Goal: Task Accomplishment & Management: Complete application form

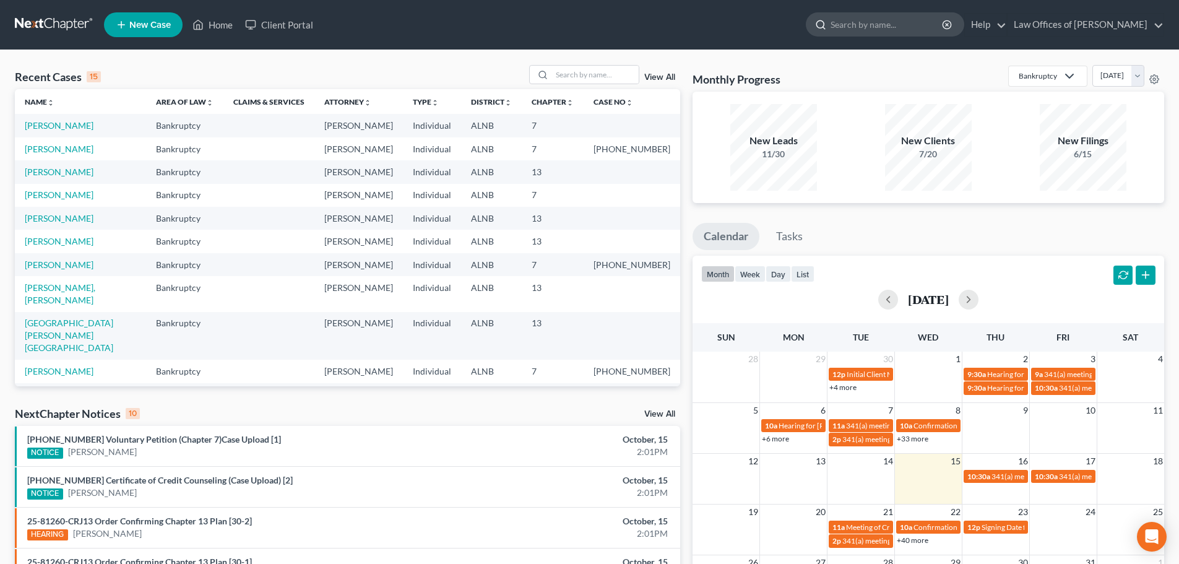
click at [899, 30] on input "search" at bounding box center [886, 24] width 113 height 23
type input "Cook"
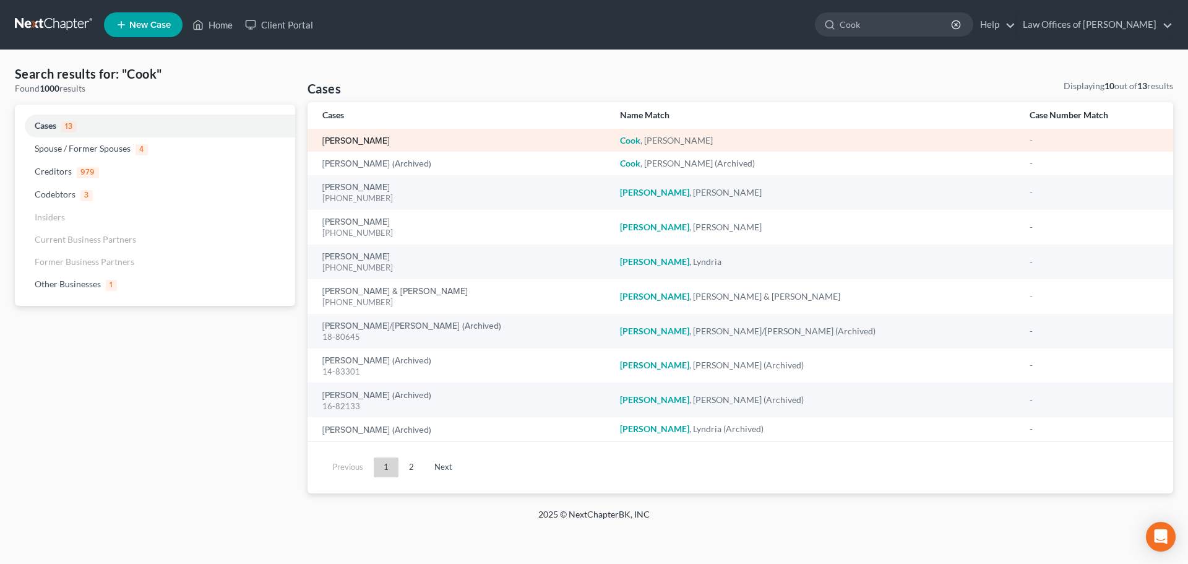
click at [361, 138] on link "[PERSON_NAME]" at bounding box center [355, 141] width 67 height 9
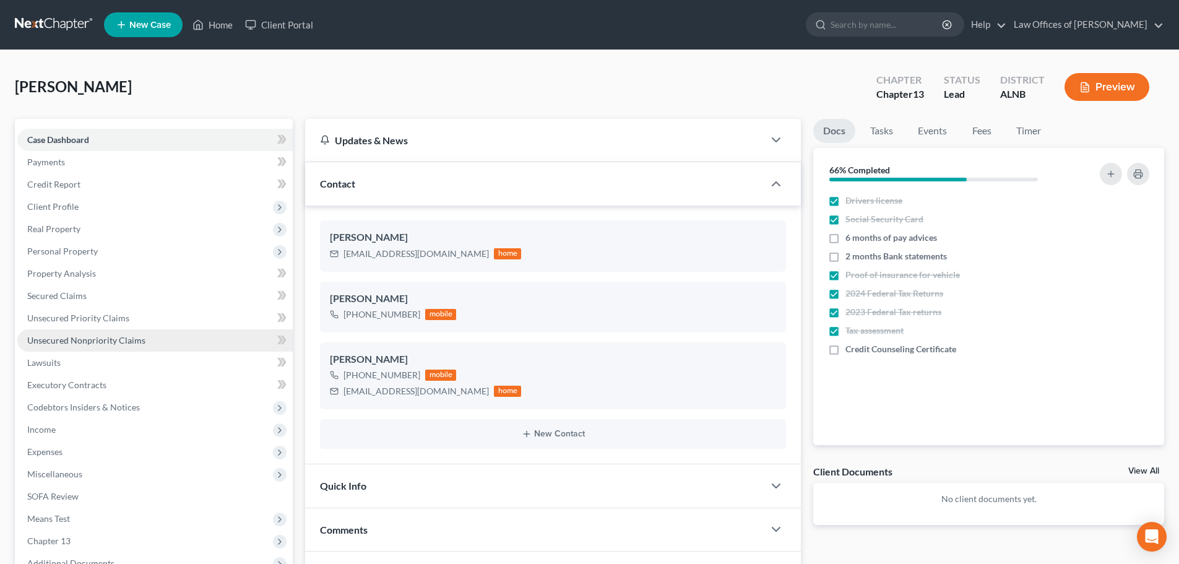
click at [95, 337] on span "Unsecured Nonpriority Claims" at bounding box center [86, 340] width 118 height 11
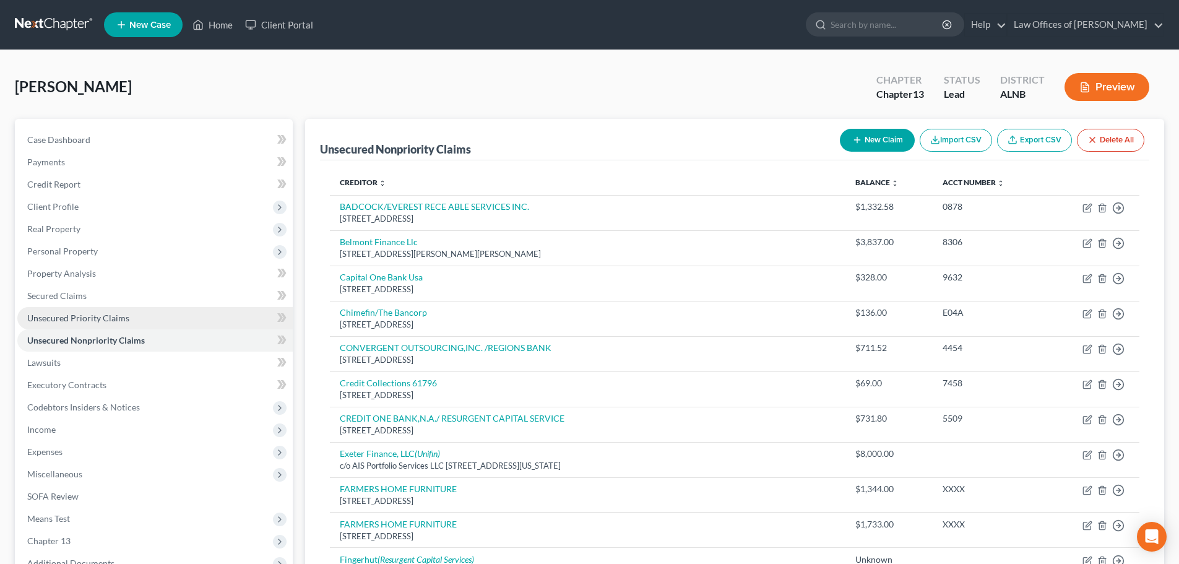
click at [128, 320] on link "Unsecured Priority Claims" at bounding box center [154, 318] width 275 height 22
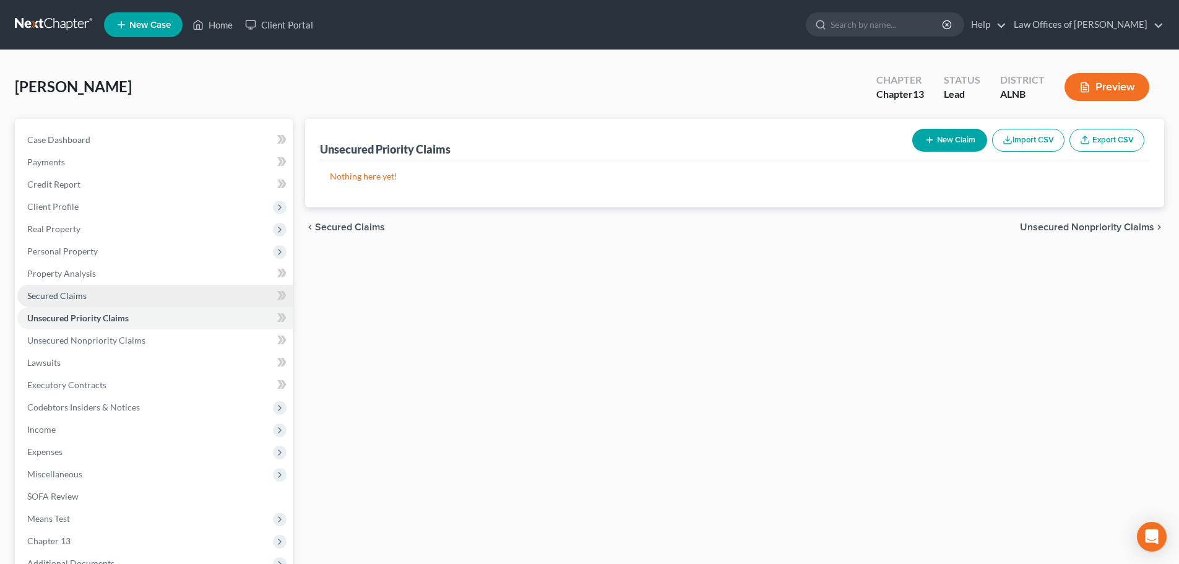
click at [106, 301] on link "Secured Claims" at bounding box center [154, 296] width 275 height 22
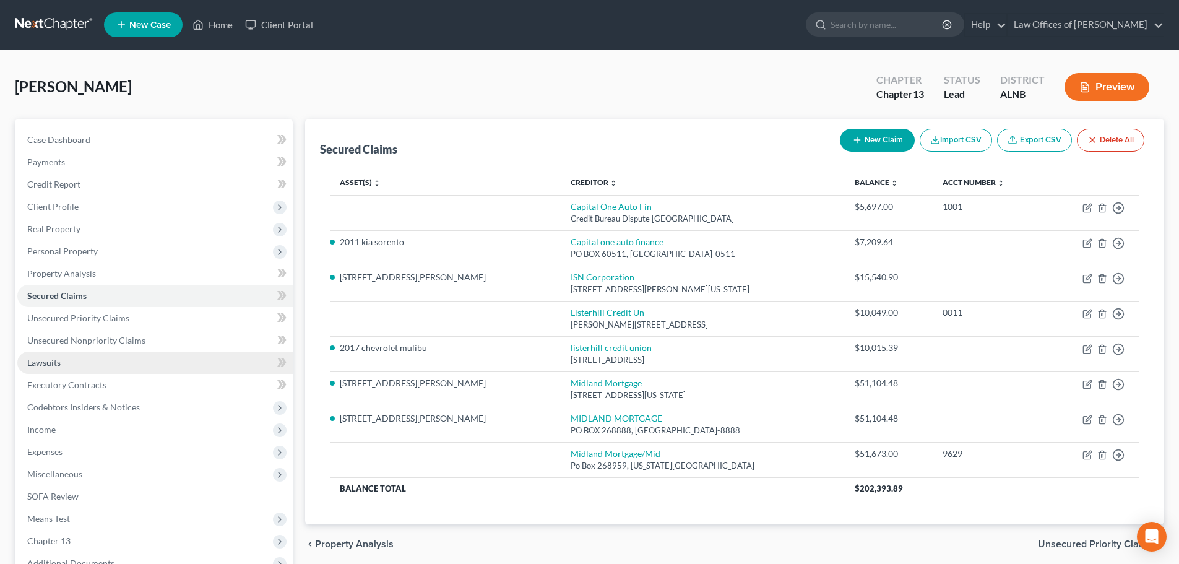
click at [74, 364] on link "Lawsuits" at bounding box center [154, 362] width 275 height 22
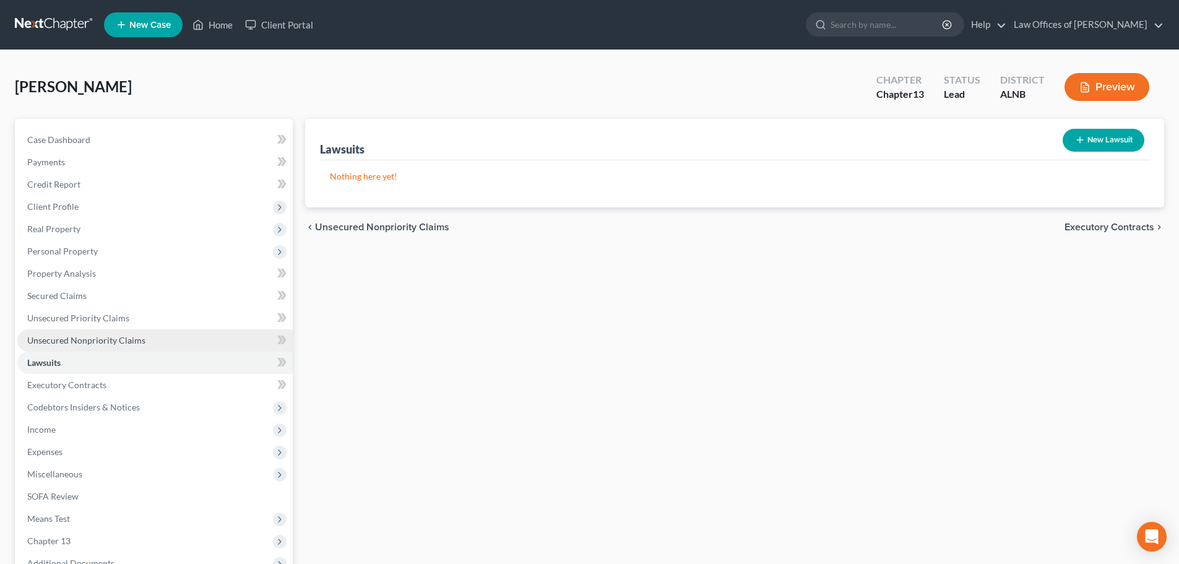
click at [118, 336] on span "Unsecured Nonpriority Claims" at bounding box center [86, 340] width 118 height 11
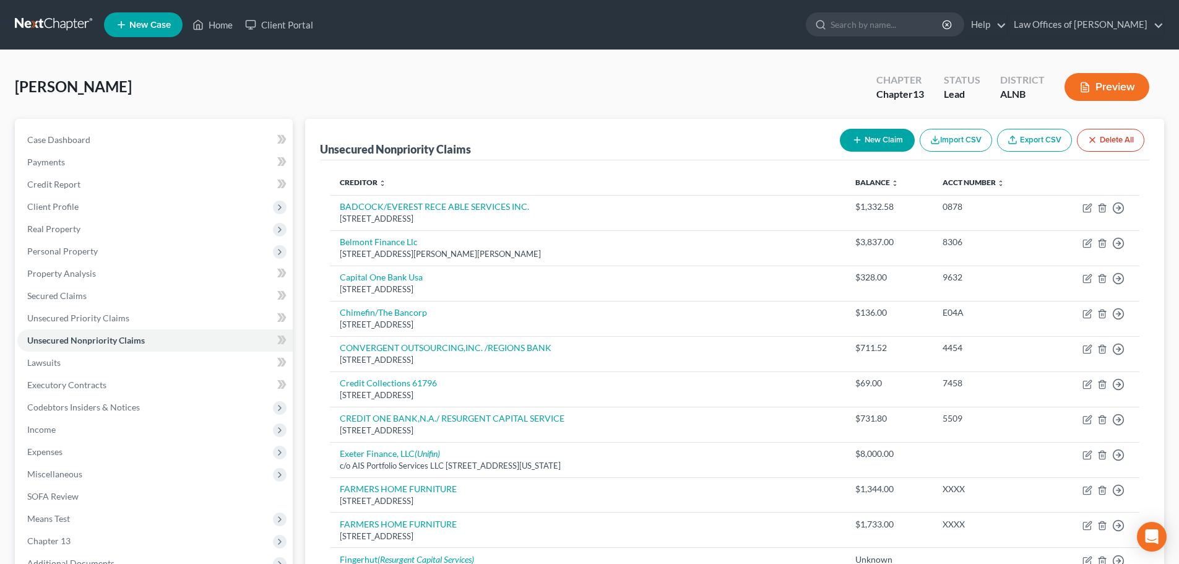
click at [869, 135] on button "New Claim" at bounding box center [877, 140] width 75 height 23
select select "0"
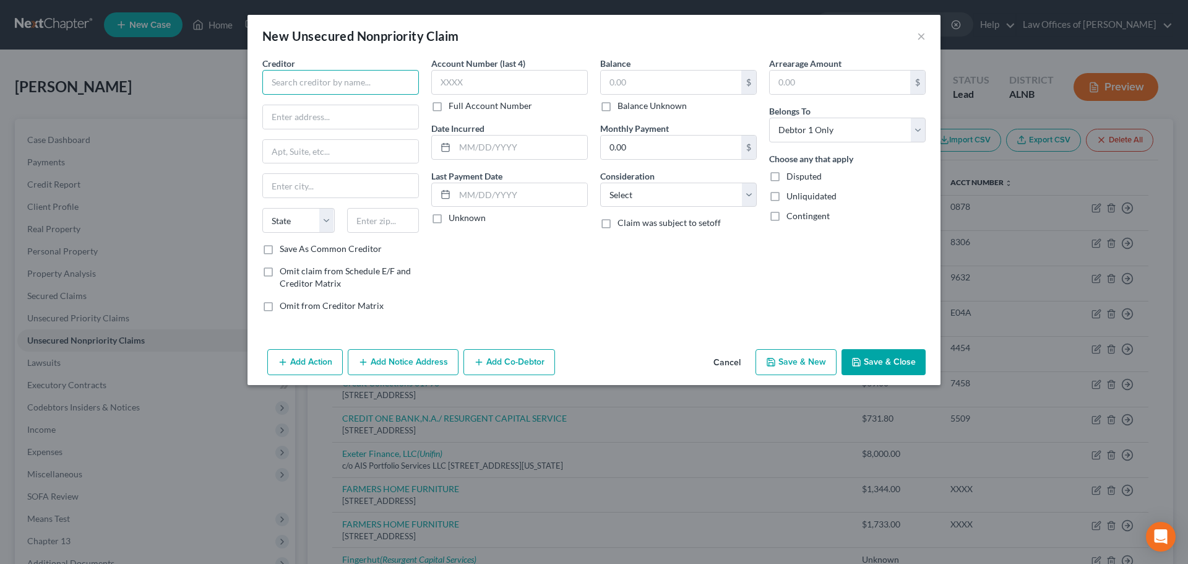
click at [389, 87] on input "text" at bounding box center [340, 82] width 157 height 25
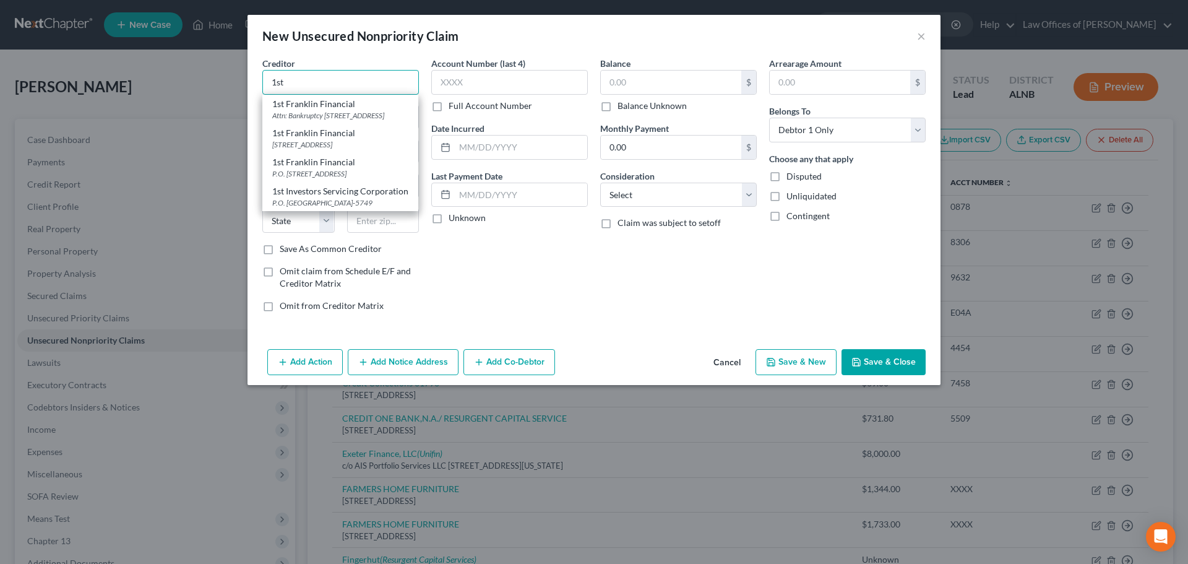
click at [322, 82] on input "1st" at bounding box center [340, 82] width 157 height 25
click at [322, 103] on div "1st Franklin Financial" at bounding box center [340, 104] width 136 height 12
type input "1st Franklin Financial"
type input "Attn: Bankruptcy"
type input "[STREET_ADDRESS]"
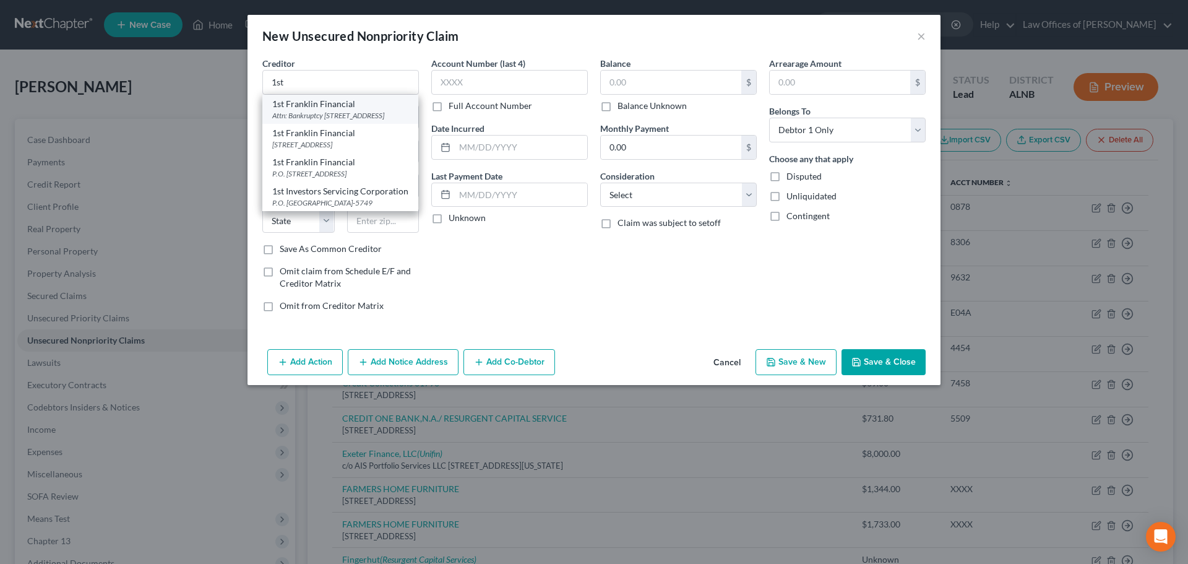
type input "Toccoa"
select select "10"
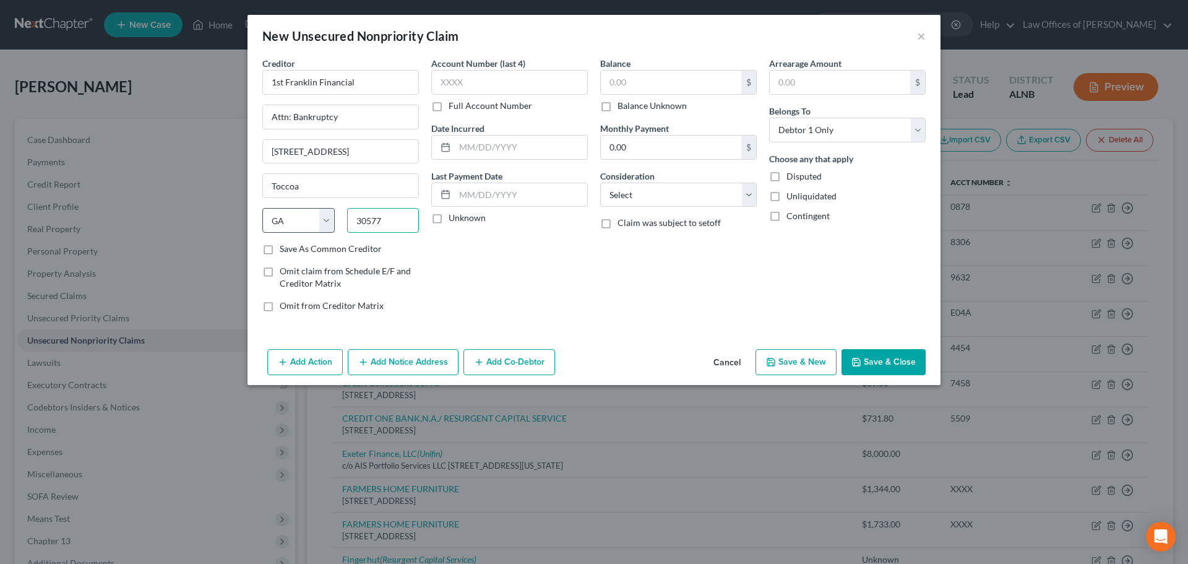
drag, startPoint x: 403, startPoint y: 222, endPoint x: 319, endPoint y: 223, distance: 83.5
click at [319, 223] on div "State [US_STATE] AK AR AZ CA CO CT DE DC [GEOGRAPHIC_DATA] [GEOGRAPHIC_DATA] GU…" at bounding box center [340, 225] width 169 height 35
type input "35612"
click at [493, 264] on div "Account Number (last 4) Full Account Number Date Incurred Last Payment Date Unk…" at bounding box center [509, 189] width 169 height 265
type input "[GEOGRAPHIC_DATA]"
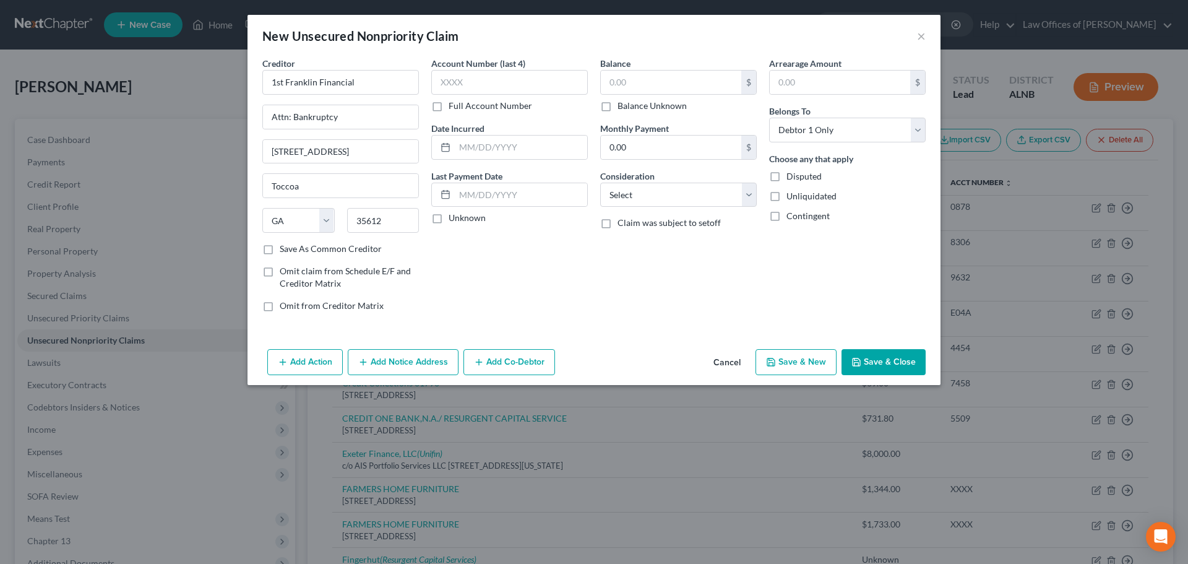
select select "0"
drag, startPoint x: 348, startPoint y: 149, endPoint x: 208, endPoint y: 149, distance: 140.5
click at [208, 149] on div "New Unsecured Nonpriority Claim × Creditor * 1st Franklin Financial Attn: Bankr…" at bounding box center [594, 282] width 1188 height 564
type input "PO Box 810"
click at [617, 106] on label "Balance Unknown" at bounding box center [651, 106] width 69 height 12
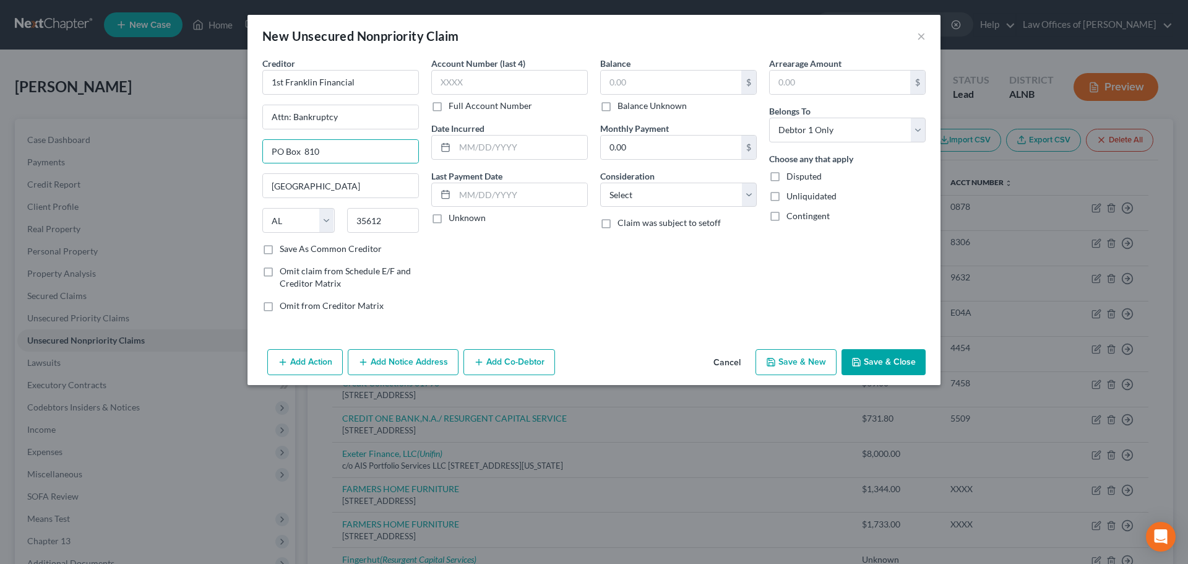
click at [622, 106] on input "Balance Unknown" at bounding box center [626, 104] width 8 height 8
checkbox input "true"
type input "0.00"
click at [887, 361] on button "Save & Close" at bounding box center [883, 362] width 84 height 26
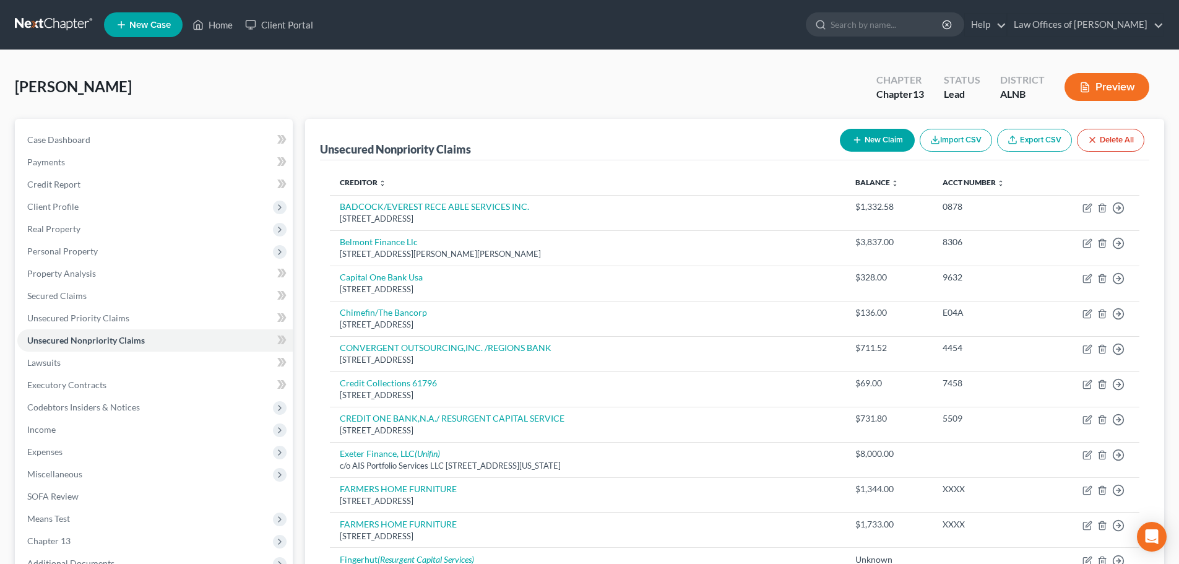
click at [860, 139] on button "New Claim" at bounding box center [877, 140] width 75 height 23
select select "0"
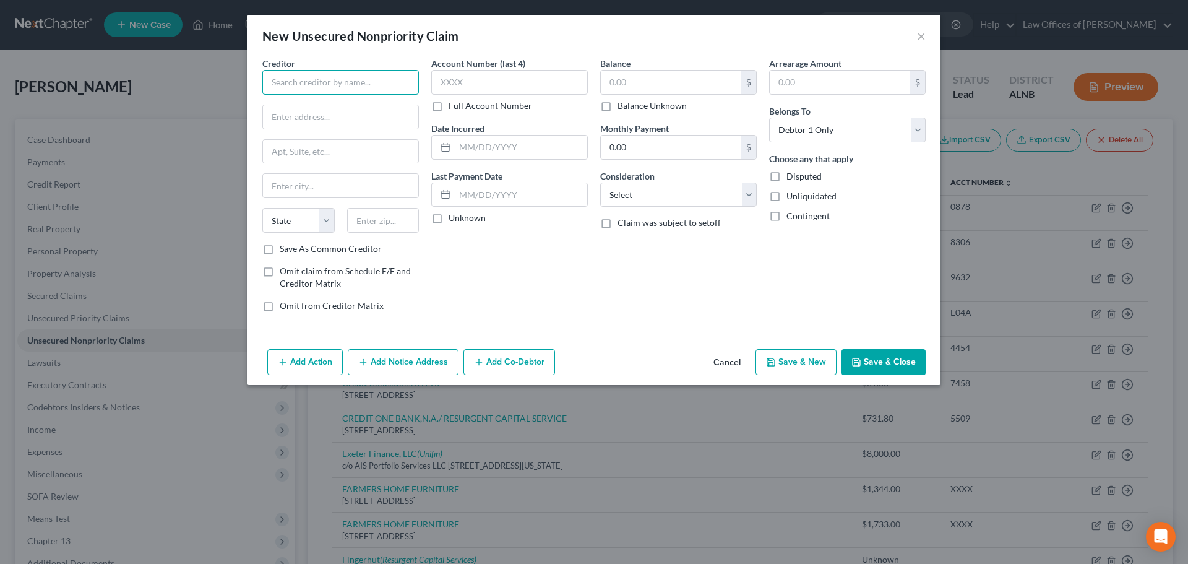
click at [382, 83] on input "text" at bounding box center [340, 82] width 157 height 25
type input "Jefferson"
click at [721, 361] on button "Cancel" at bounding box center [726, 362] width 47 height 25
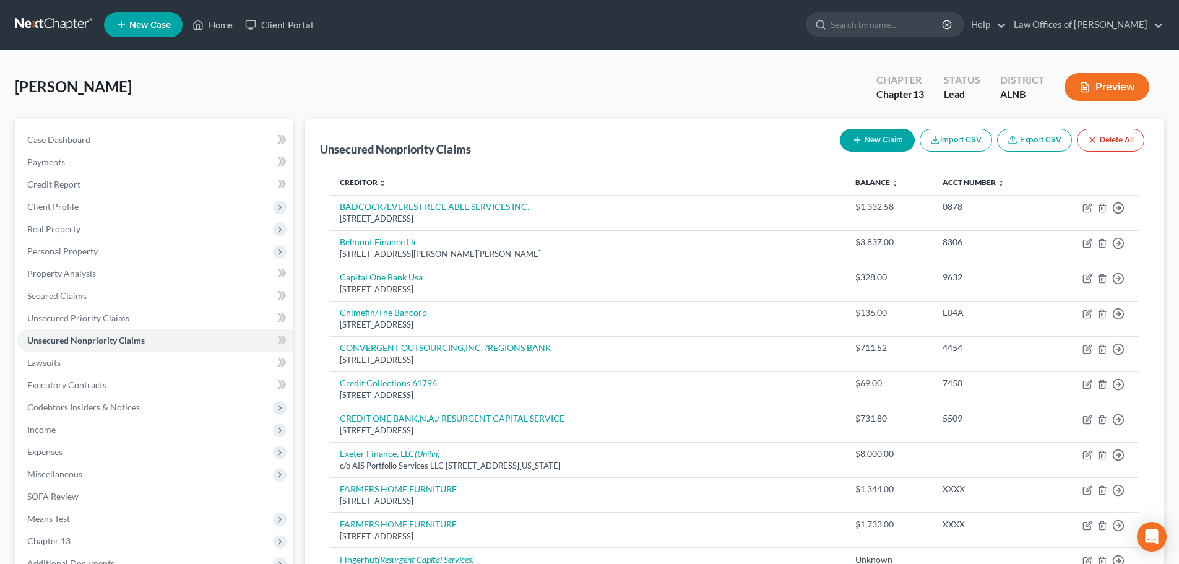
click at [885, 136] on button "New Claim" at bounding box center [877, 140] width 75 height 23
select select "0"
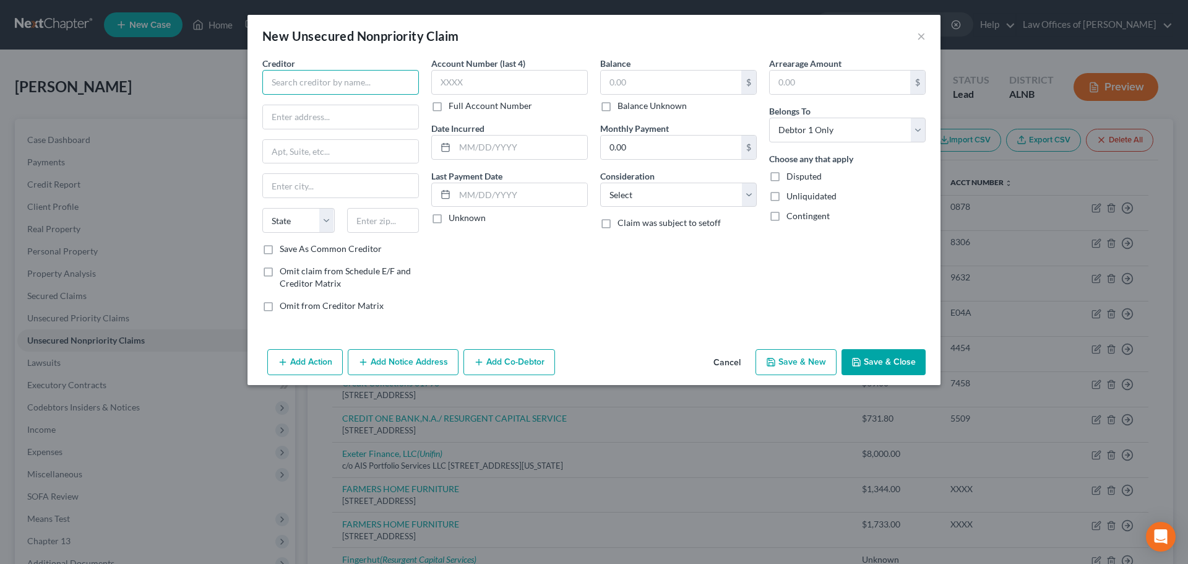
click at [369, 83] on input "text" at bounding box center [340, 82] width 157 height 25
click at [348, 110] on div "[STREET_ADDRESS][PERSON_NAME]" at bounding box center [336, 115] width 129 height 11
type input "Jefferson Capital Systems"
type input "16 [PERSON_NAME]"
type input "Saint Cloud"
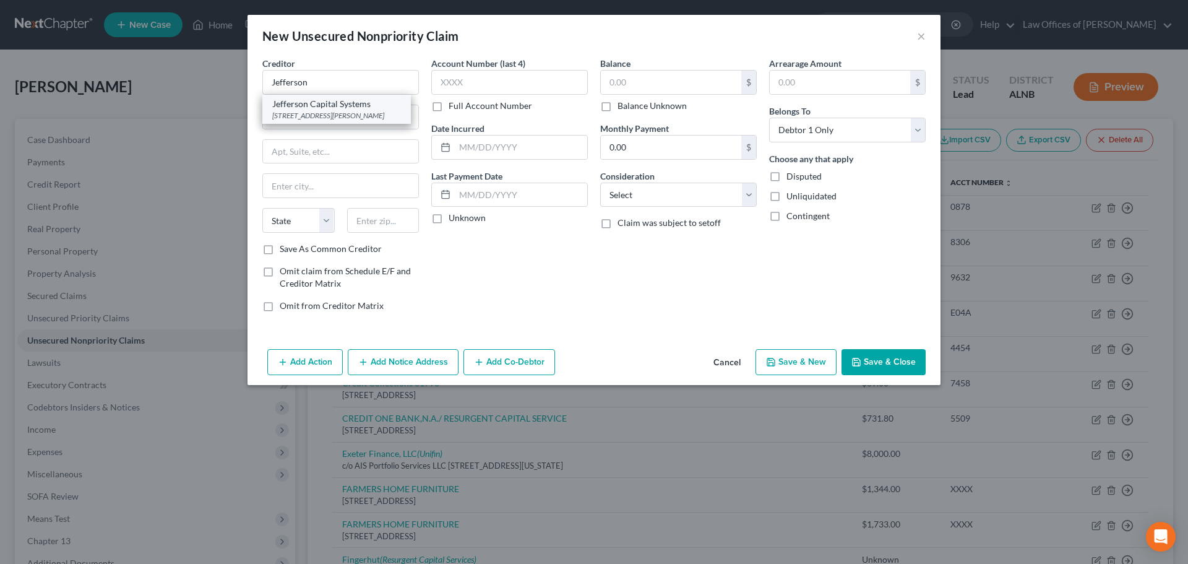
select select "24"
type input "56303"
click at [376, 358] on button "Add Notice Address" at bounding box center [403, 362] width 111 height 26
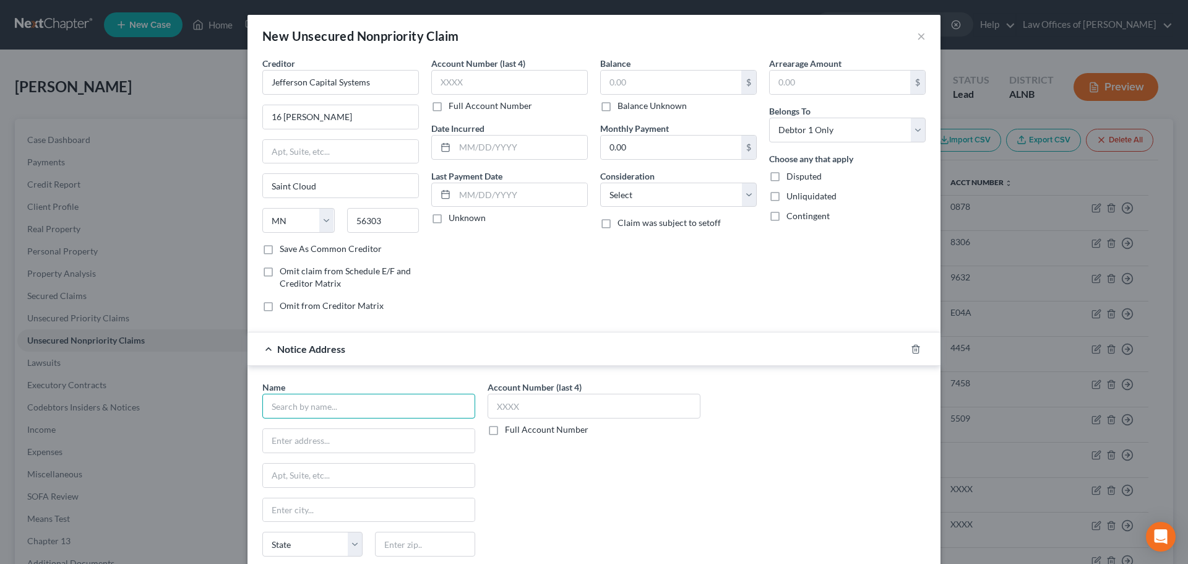
click at [367, 401] on input "text" at bounding box center [368, 406] width 213 height 25
type input "Jacob Law Group"
click at [390, 444] on input "text" at bounding box center [369, 441] width 212 height 24
type input "[STREET_ADDRESS]"
click at [421, 543] on input "text" at bounding box center [425, 543] width 100 height 25
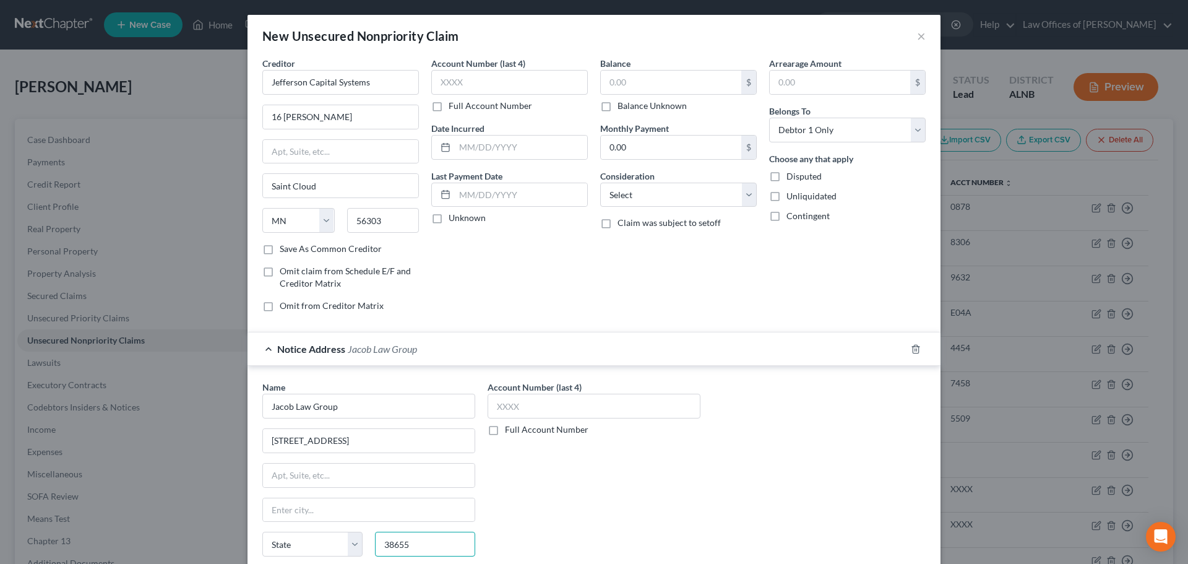
type input "38655"
type input "[GEOGRAPHIC_DATA]"
select select "25"
click at [639, 491] on div "Account Number (last 4) Full Account Number" at bounding box center [593, 485] width 225 height 208
click at [779, 440] on div "Name * Jacob Law Group [GEOGRAPHIC_DATA] [GEOGRAPHIC_DATA] [US_STATE] AK AR AZ …" at bounding box center [594, 485] width 676 height 208
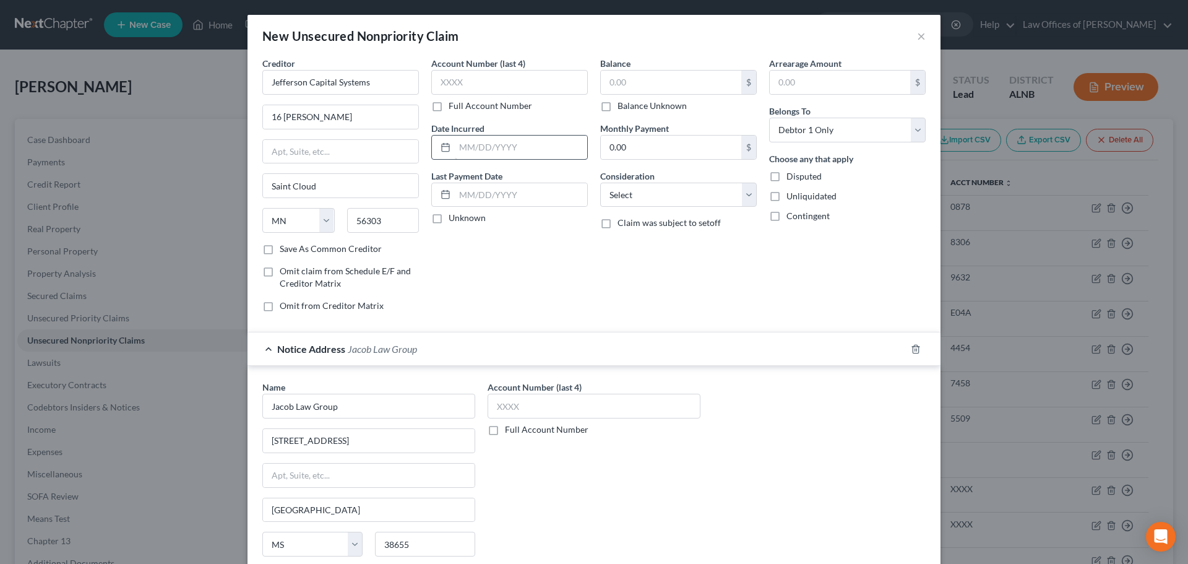
click at [617, 105] on label "Balance Unknown" at bounding box center [651, 106] width 69 height 12
click at [622, 105] on input "Balance Unknown" at bounding box center [626, 104] width 8 height 8
checkbox input "true"
type input "0.00"
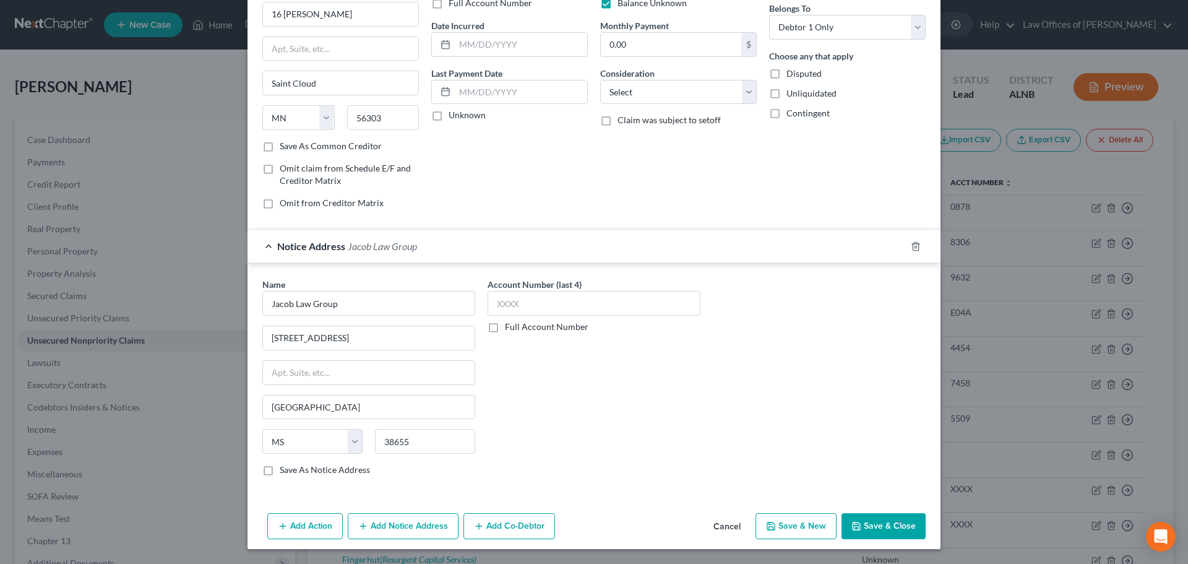
click at [669, 422] on div "Account Number (last 4) Full Account Number" at bounding box center [593, 382] width 225 height 208
click at [874, 519] on button "Save & Close" at bounding box center [883, 526] width 84 height 26
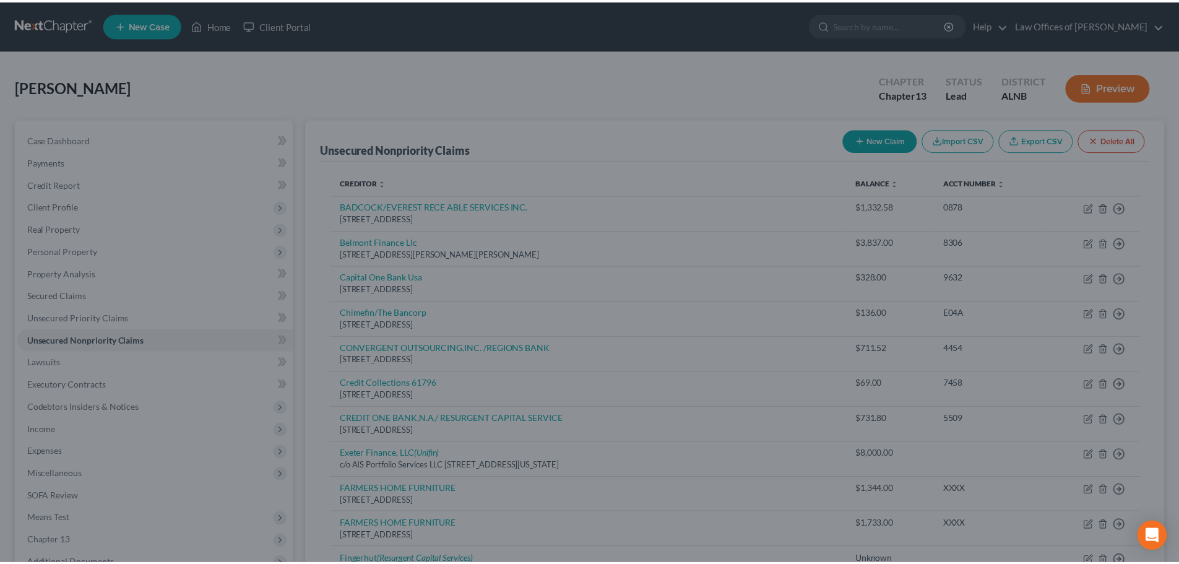
scroll to position [0, 0]
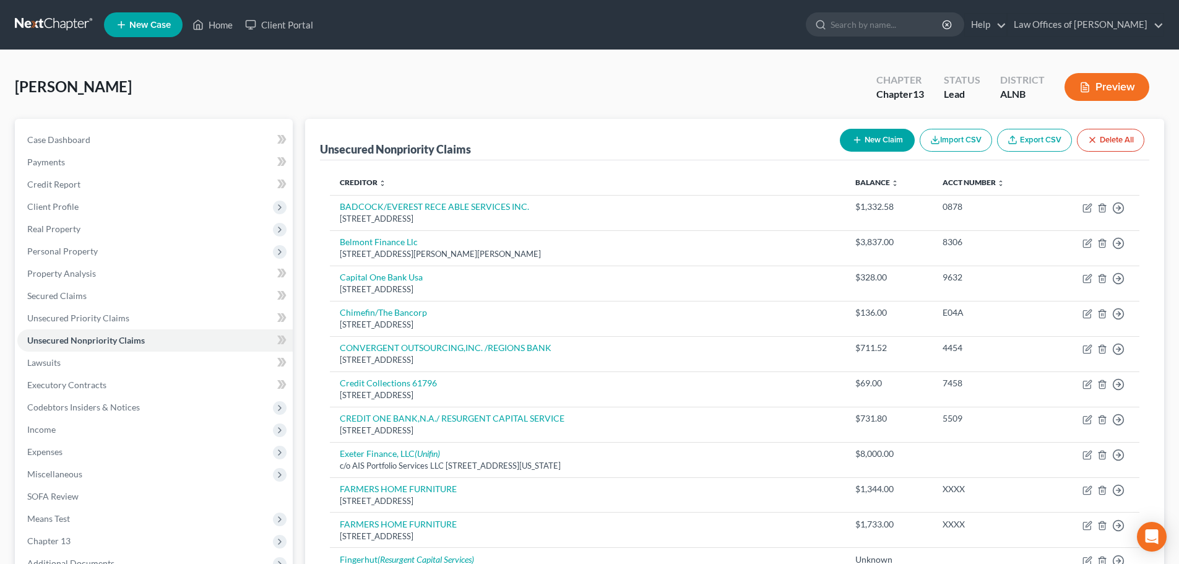
drag, startPoint x: 884, startPoint y: 61, endPoint x: 856, endPoint y: 64, distance: 28.0
click at [85, 138] on span "Case Dashboard" at bounding box center [58, 139] width 63 height 11
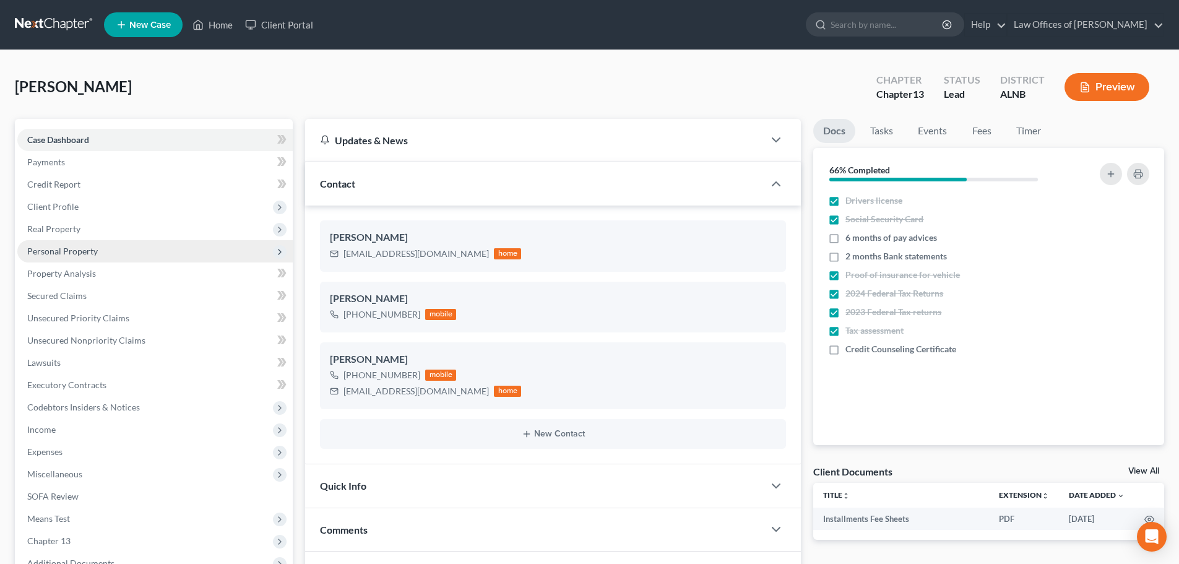
click at [114, 254] on span "Personal Property" at bounding box center [154, 251] width 275 height 22
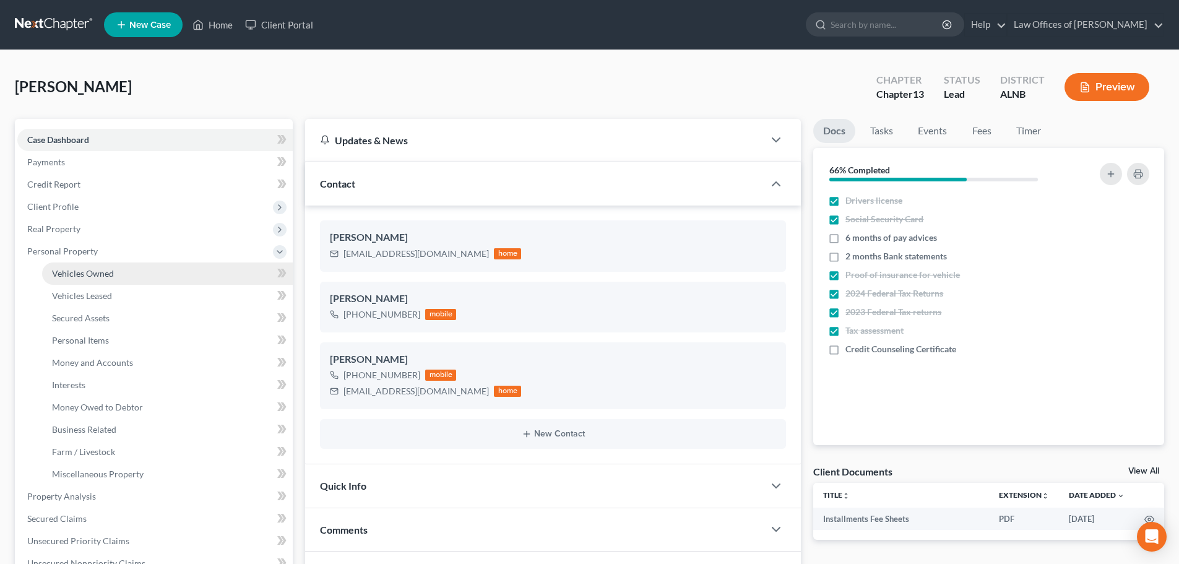
click at [115, 275] on link "Vehicles Owned" at bounding box center [167, 273] width 251 height 22
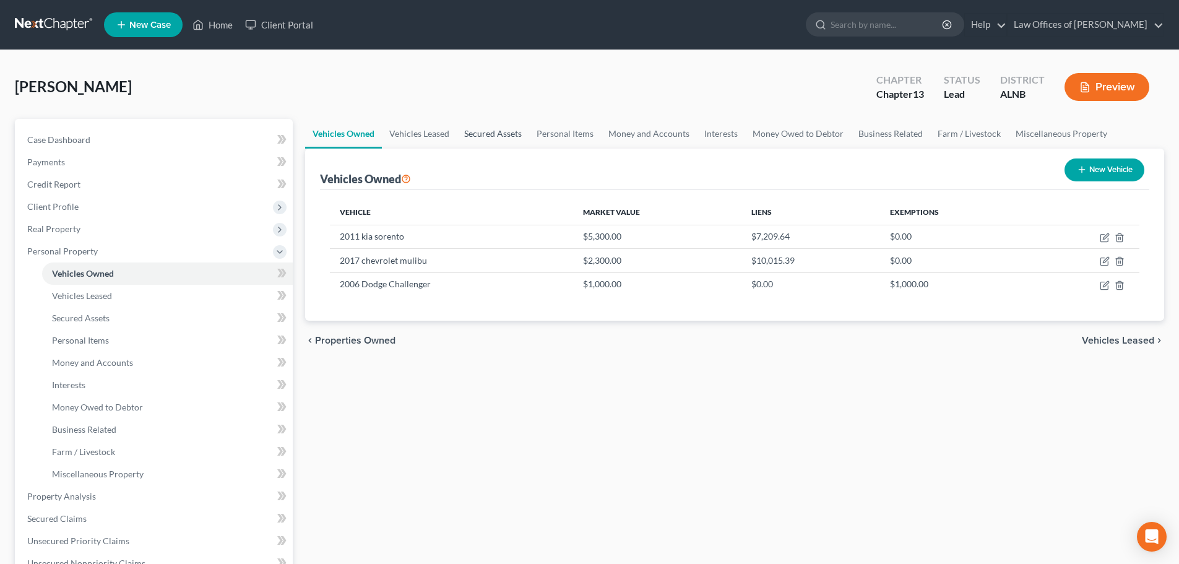
click at [481, 132] on link "Secured Assets" at bounding box center [493, 134] width 72 height 30
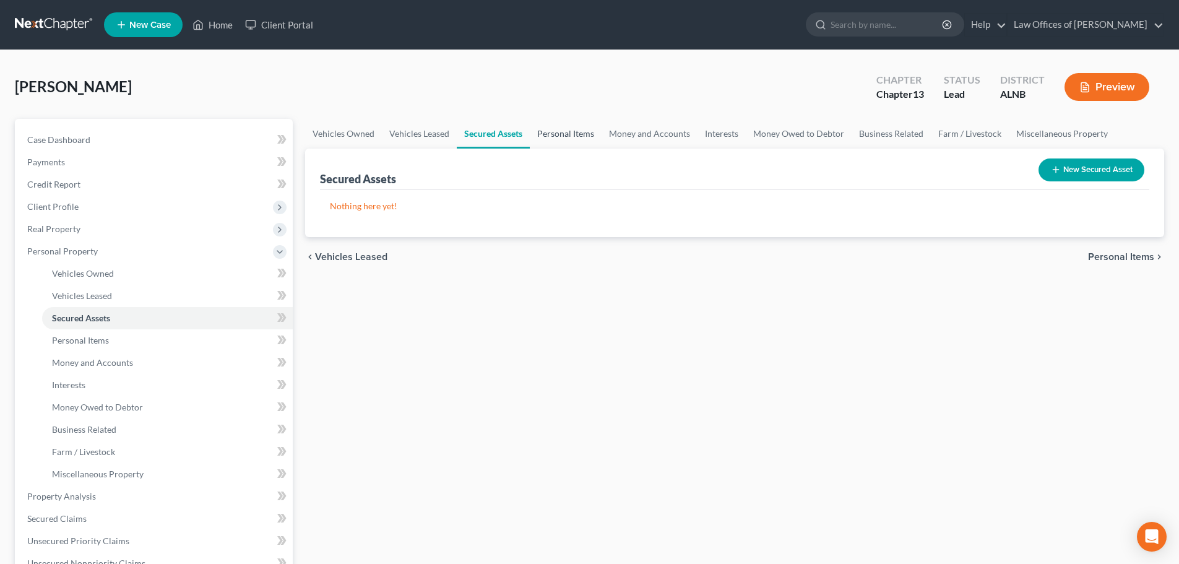
click at [570, 136] on link "Personal Items" at bounding box center [566, 134] width 72 height 30
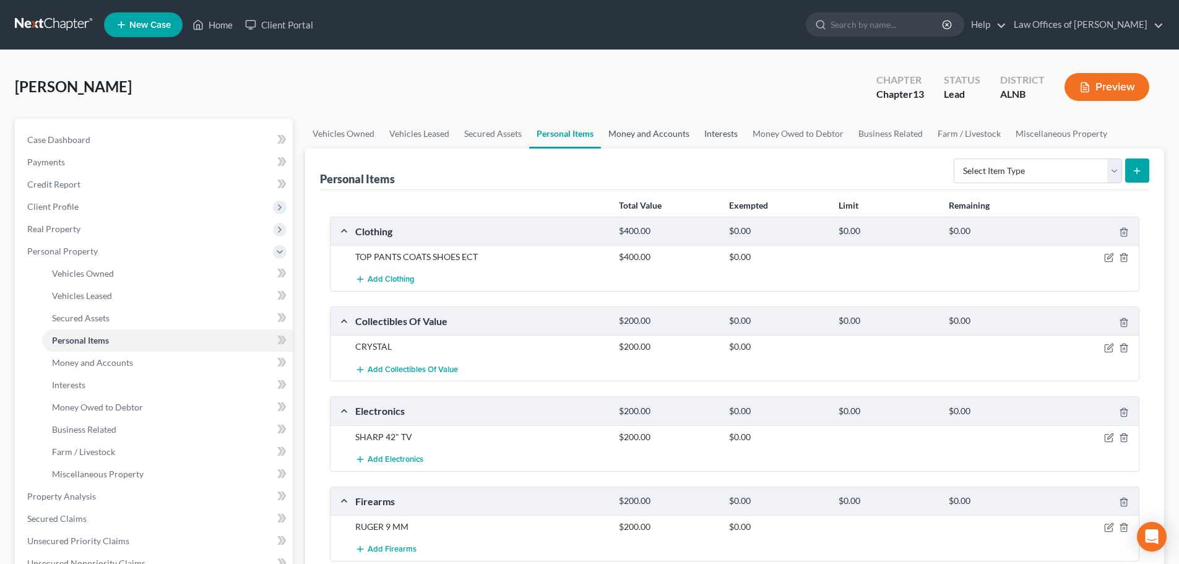
drag, startPoint x: 650, startPoint y: 131, endPoint x: 734, endPoint y: 118, distance: 85.8
click at [650, 131] on link "Money and Accounts" at bounding box center [649, 134] width 96 height 30
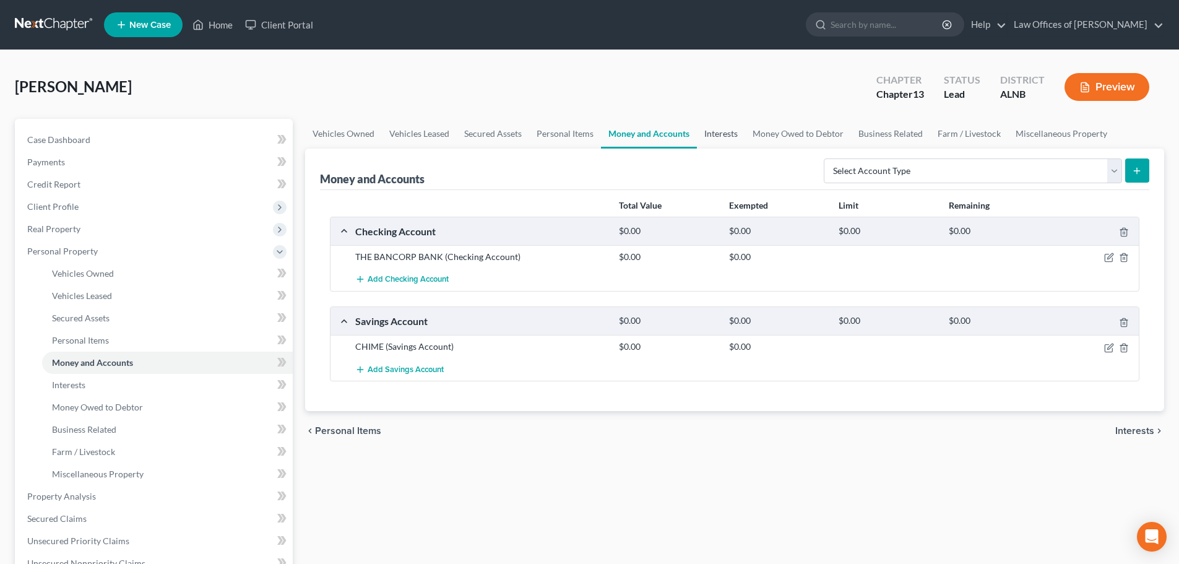
click at [716, 134] on link "Interests" at bounding box center [721, 134] width 48 height 30
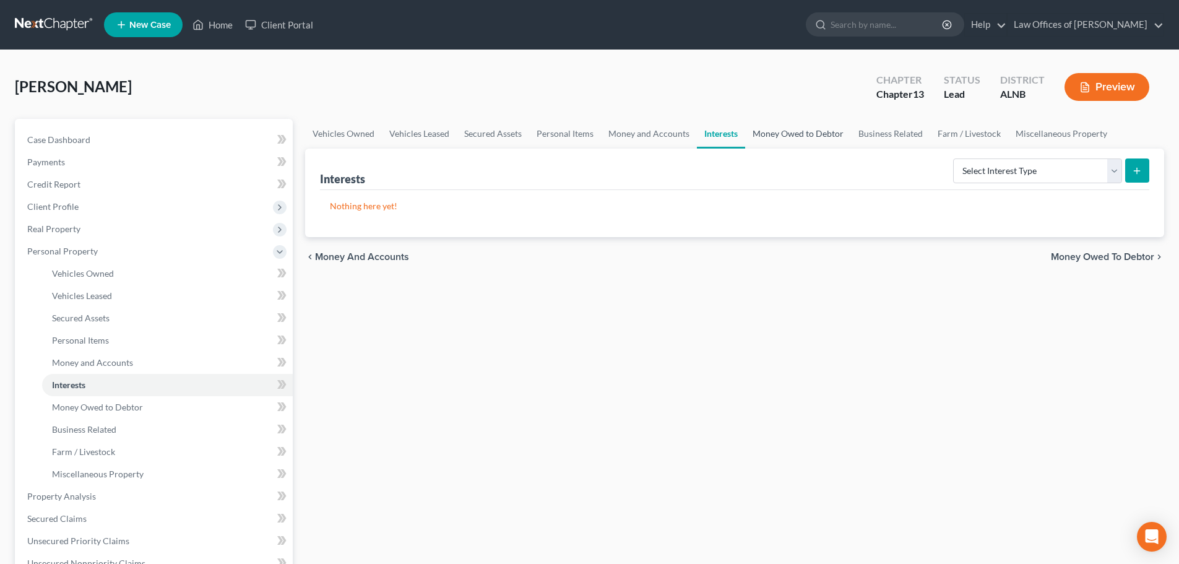
click at [790, 130] on link "Money Owed to Debtor" at bounding box center [798, 134] width 106 height 30
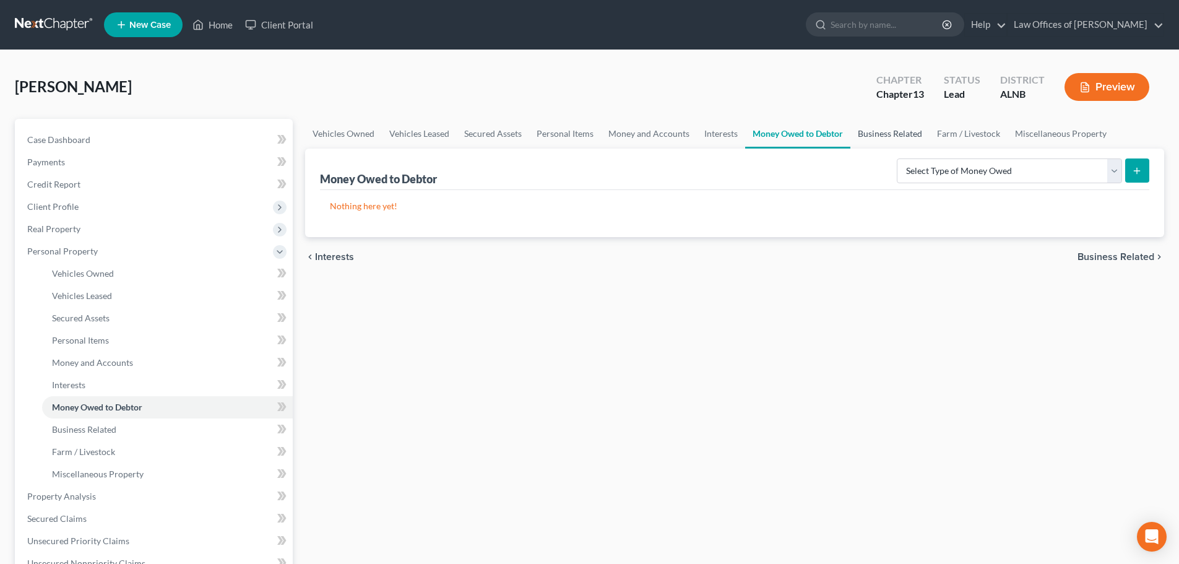
click at [893, 134] on link "Business Related" at bounding box center [889, 134] width 79 height 30
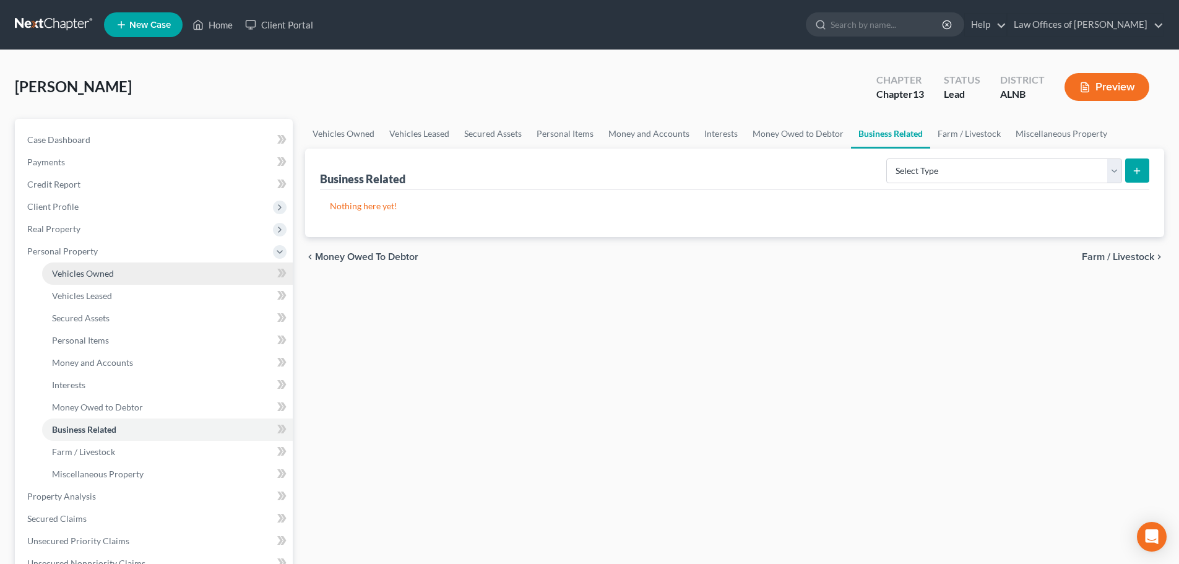
click at [189, 270] on link "Vehicles Owned" at bounding box center [167, 273] width 251 height 22
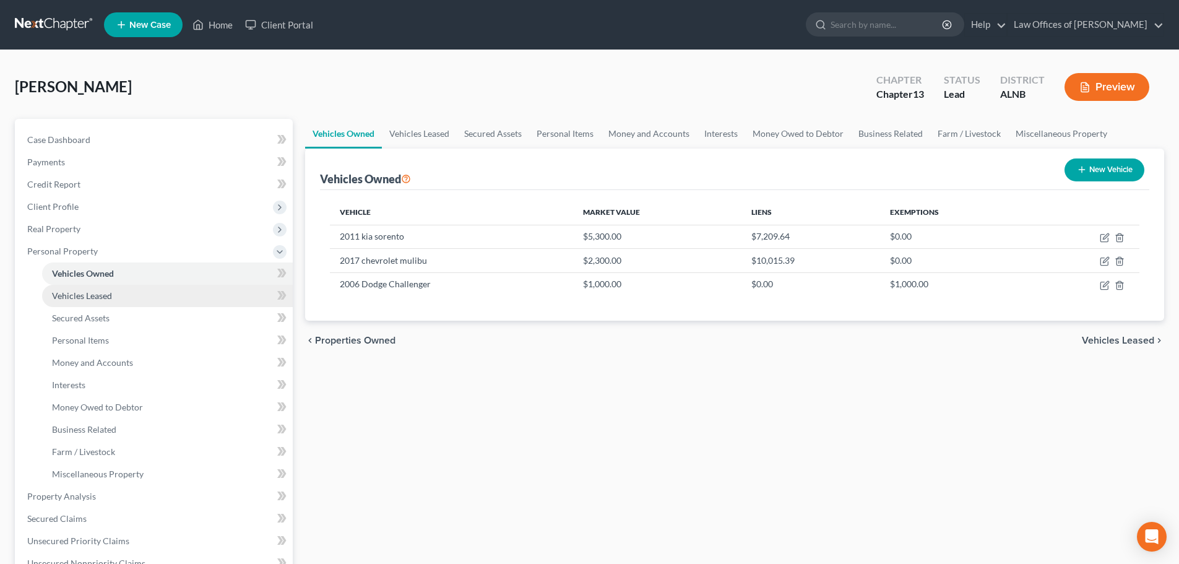
click at [174, 296] on link "Vehicles Leased" at bounding box center [167, 296] width 251 height 22
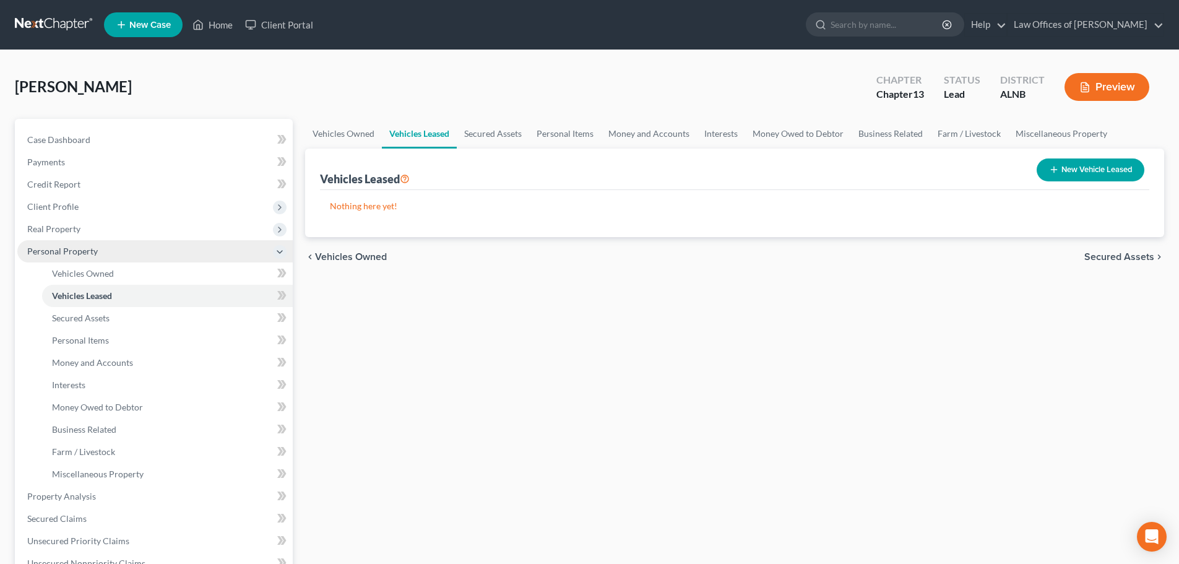
click at [280, 248] on icon at bounding box center [280, 252] width 10 height 10
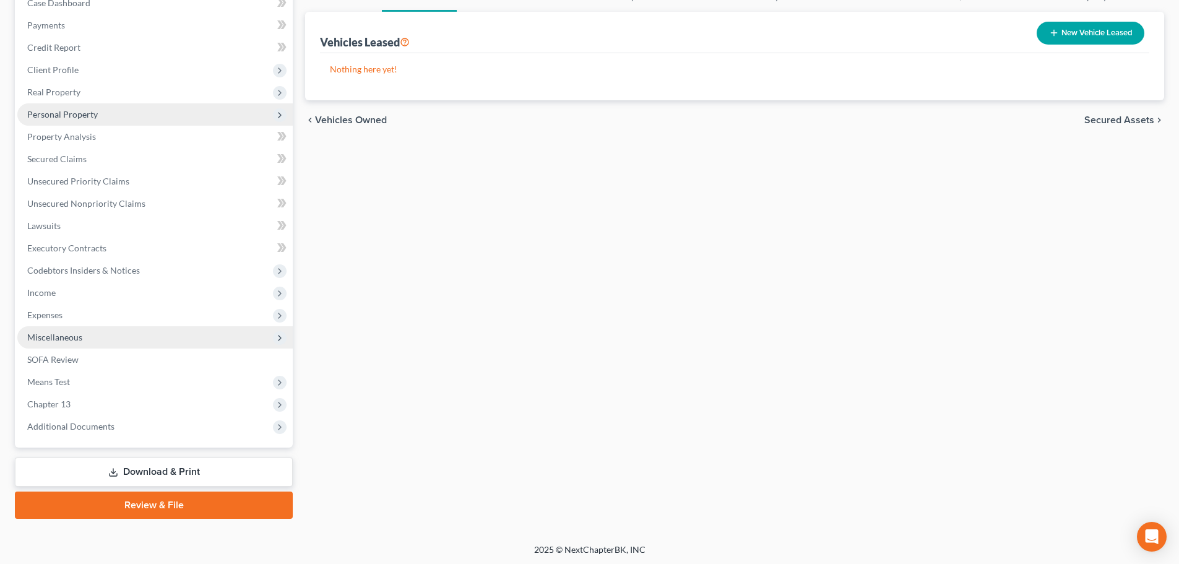
scroll to position [139, 0]
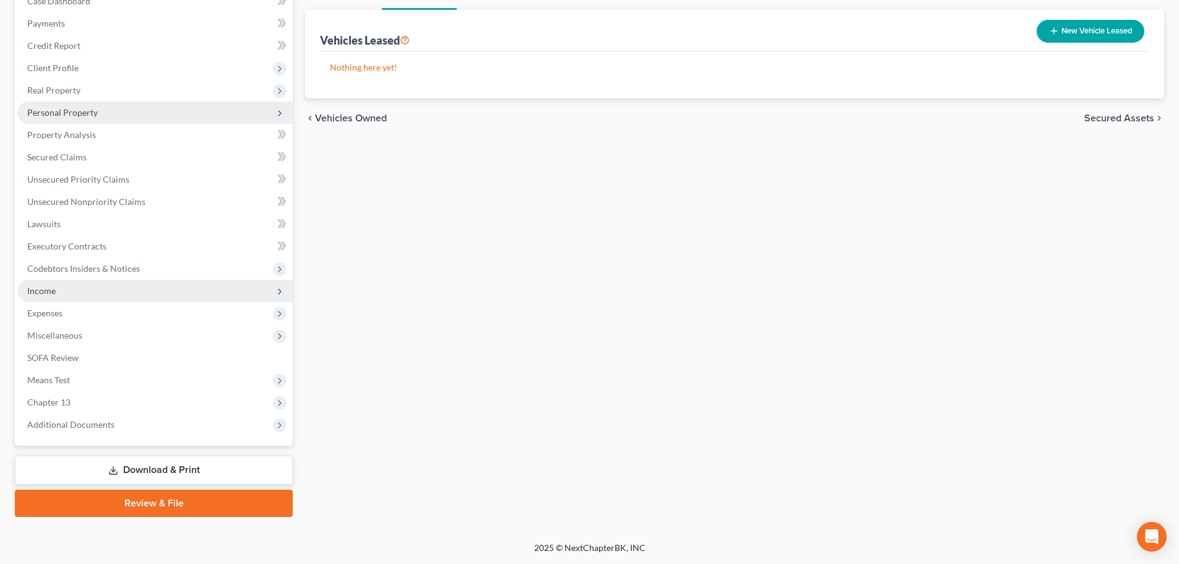
click at [75, 295] on span "Income" at bounding box center [154, 291] width 275 height 22
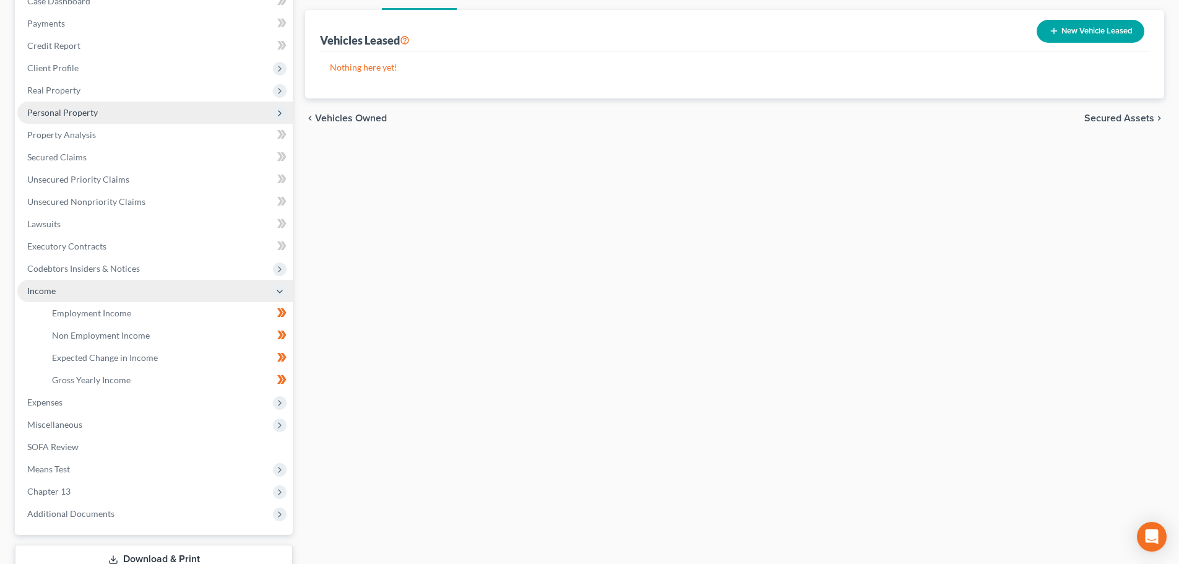
click at [251, 294] on span "Income" at bounding box center [154, 291] width 275 height 22
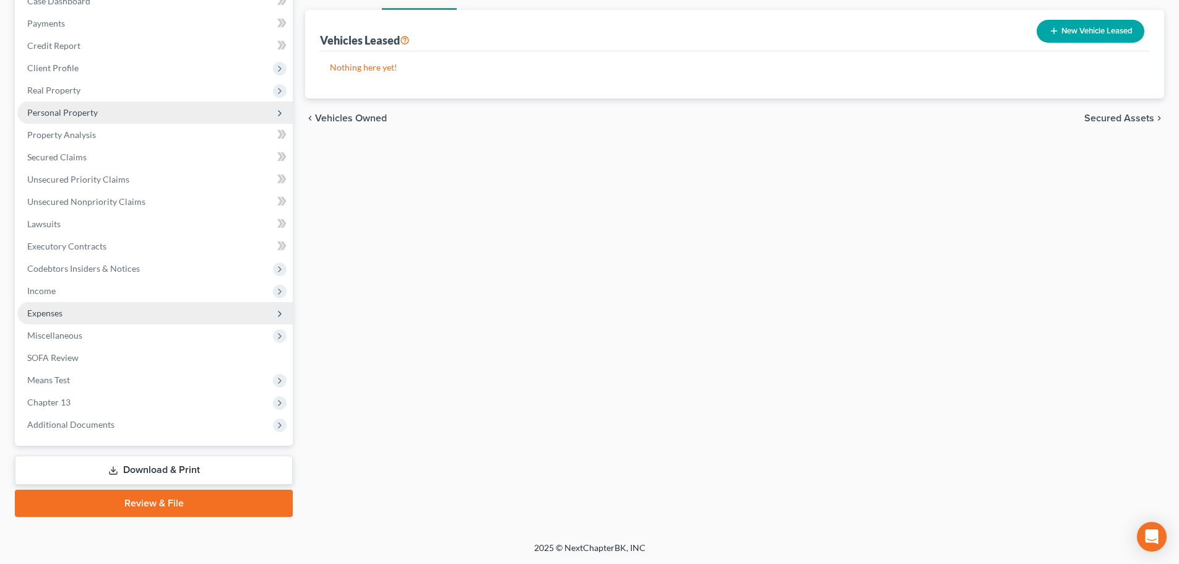
click at [113, 312] on span "Expenses" at bounding box center [154, 313] width 275 height 22
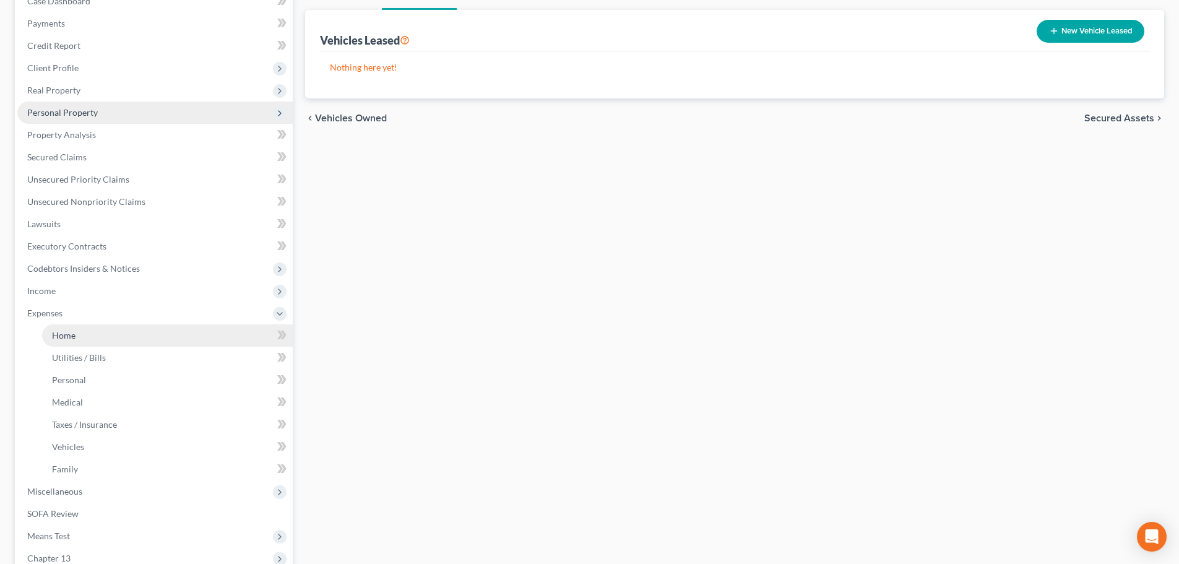
click at [169, 338] on link "Home" at bounding box center [167, 335] width 251 height 22
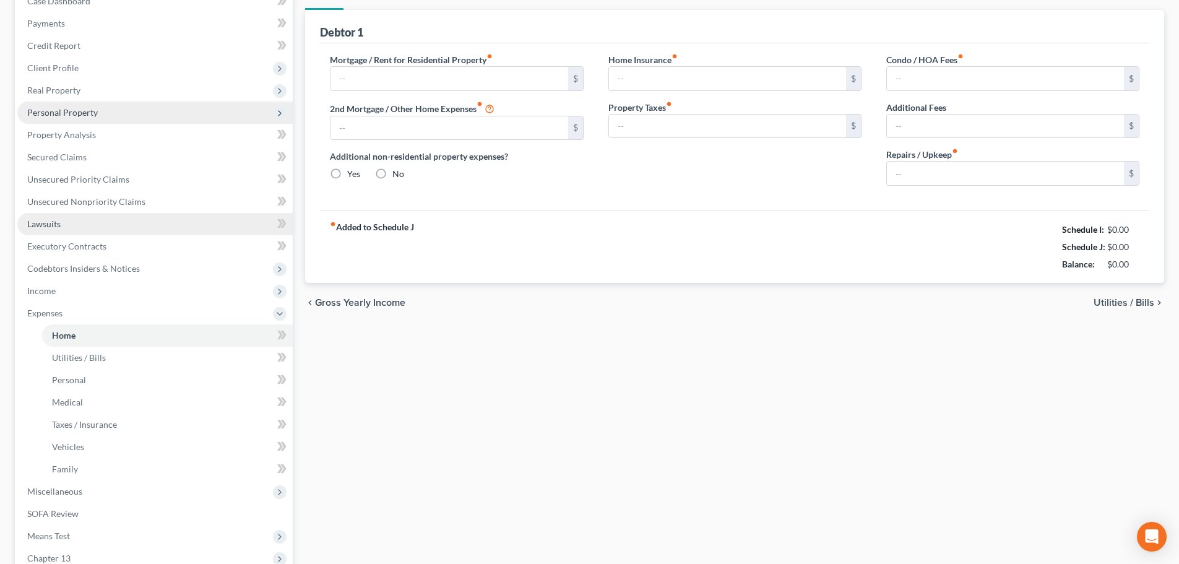
type input "565.00"
type input "0.00"
radio input "true"
type input "0.00"
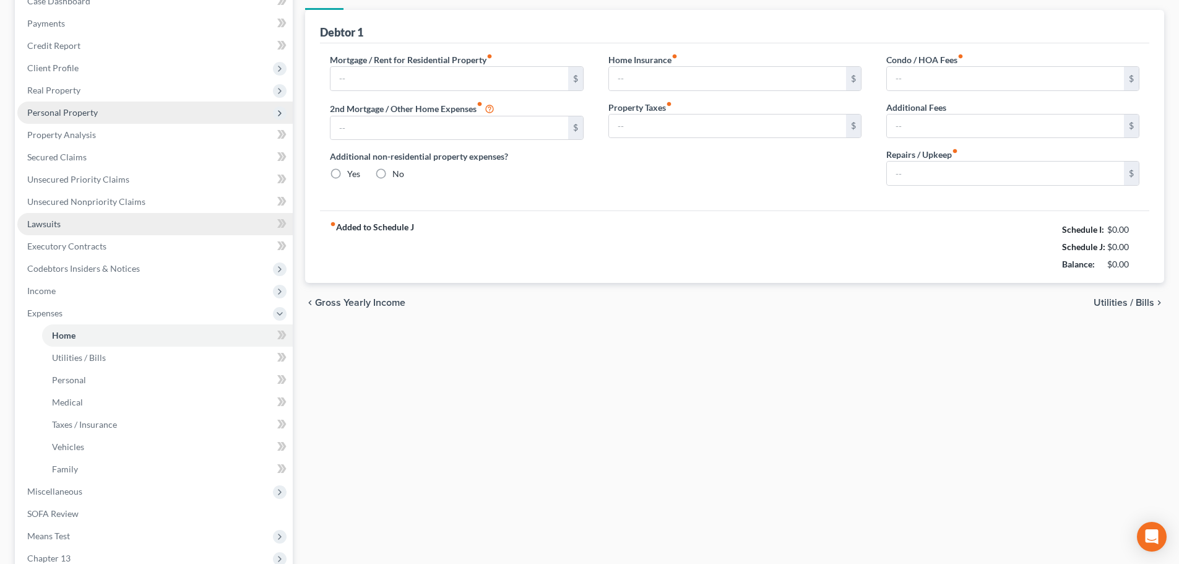
type input "0.00"
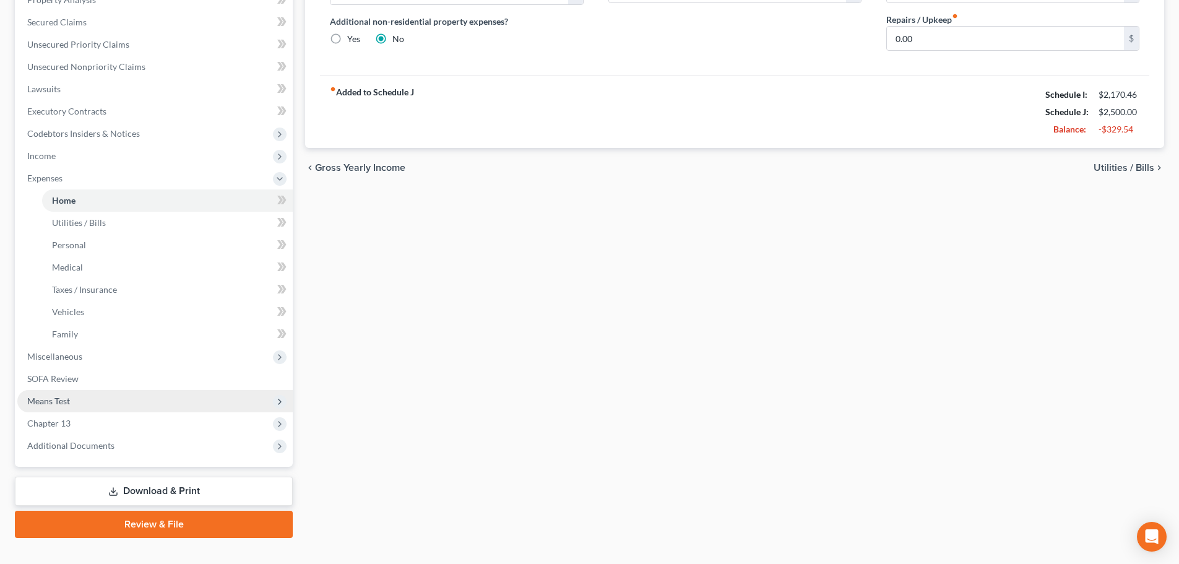
scroll to position [295, 0]
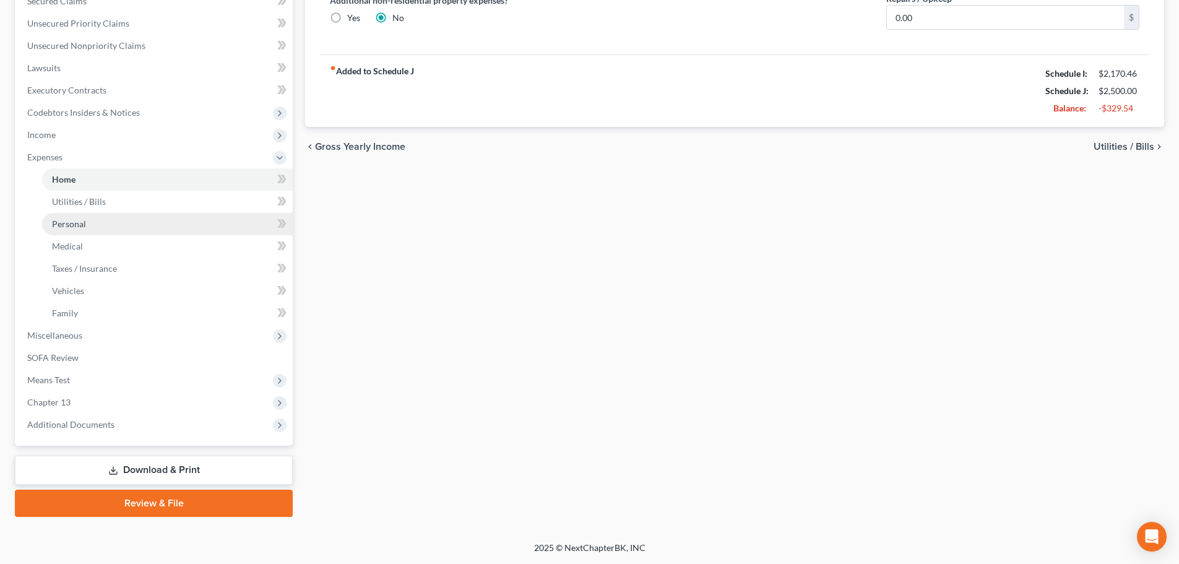
click at [141, 217] on link "Personal" at bounding box center [167, 224] width 251 height 22
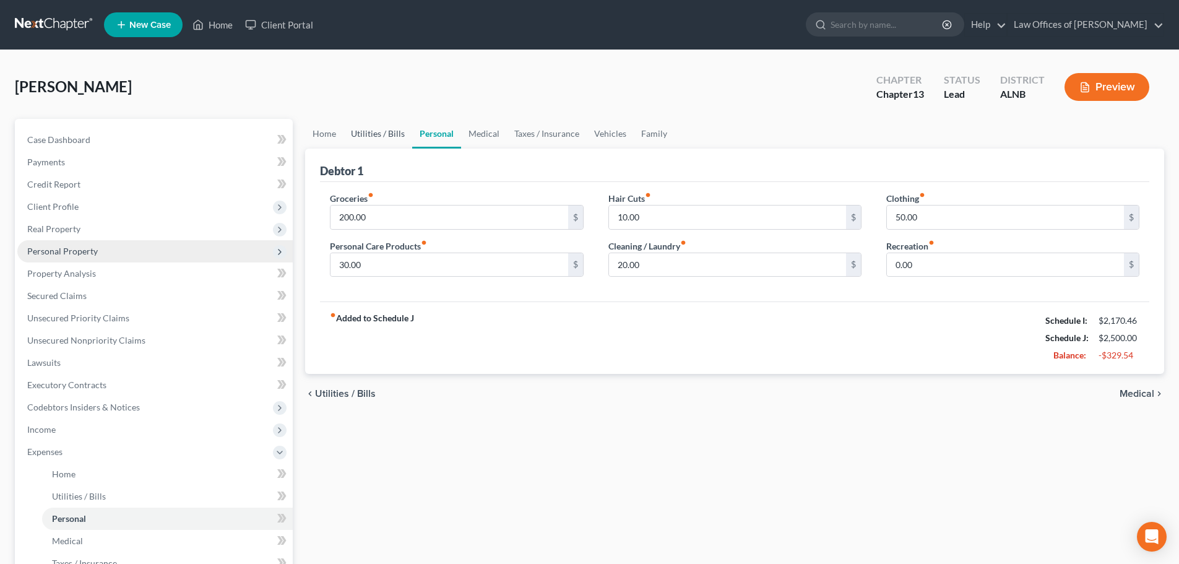
click at [387, 126] on link "Utilities / Bills" at bounding box center [377, 134] width 69 height 30
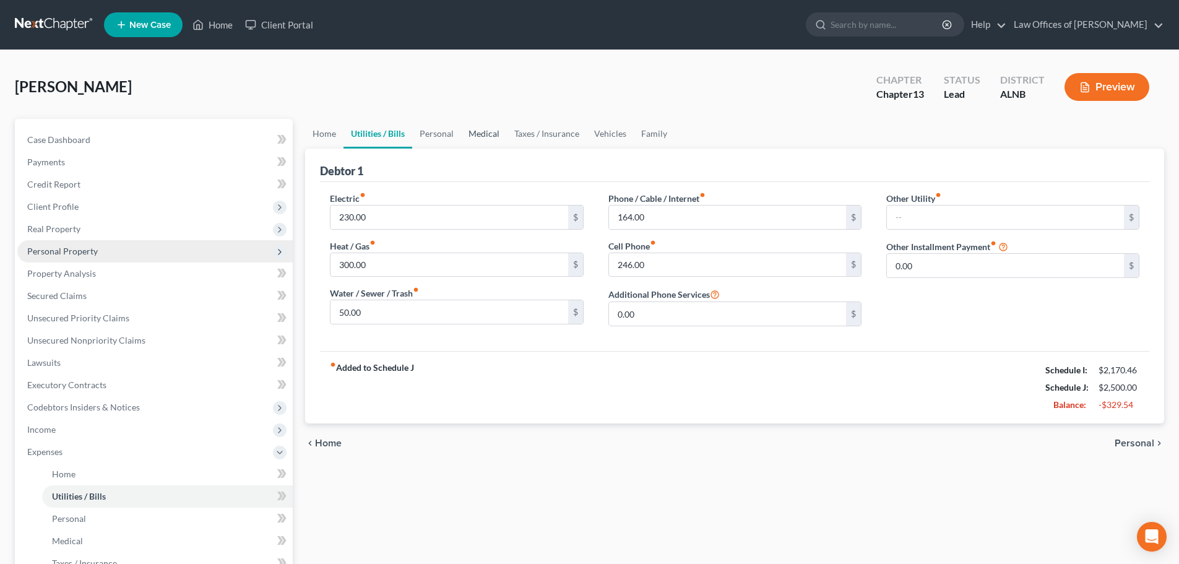
click at [504, 131] on link "Medical" at bounding box center [484, 134] width 46 height 30
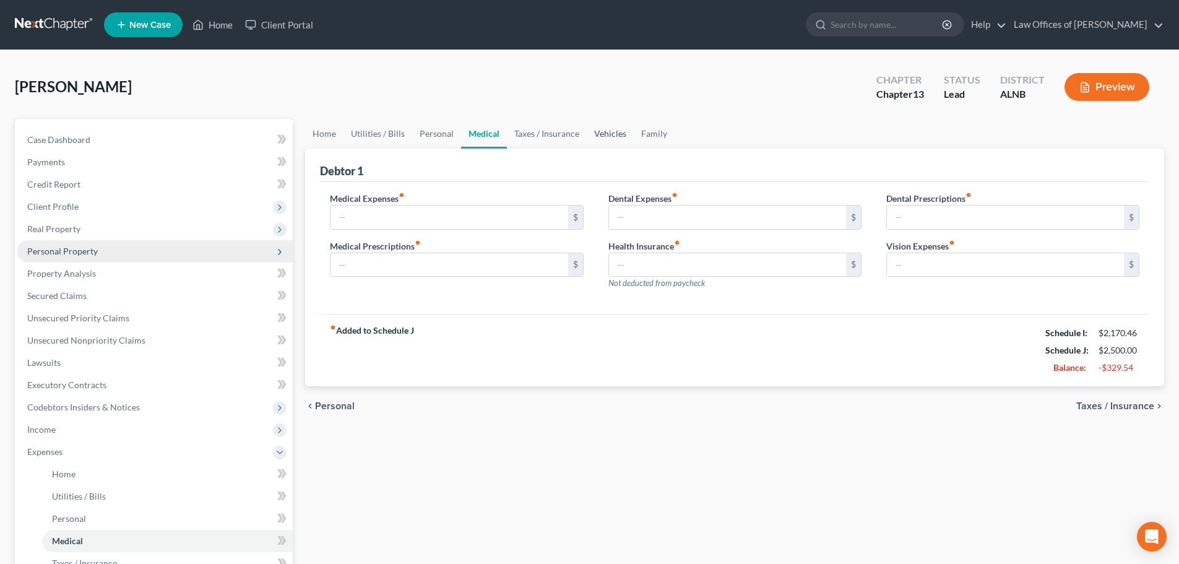
drag, startPoint x: 607, startPoint y: 132, endPoint x: 355, endPoint y: 72, distance: 259.5
click at [608, 132] on link "Vehicles" at bounding box center [610, 134] width 47 height 30
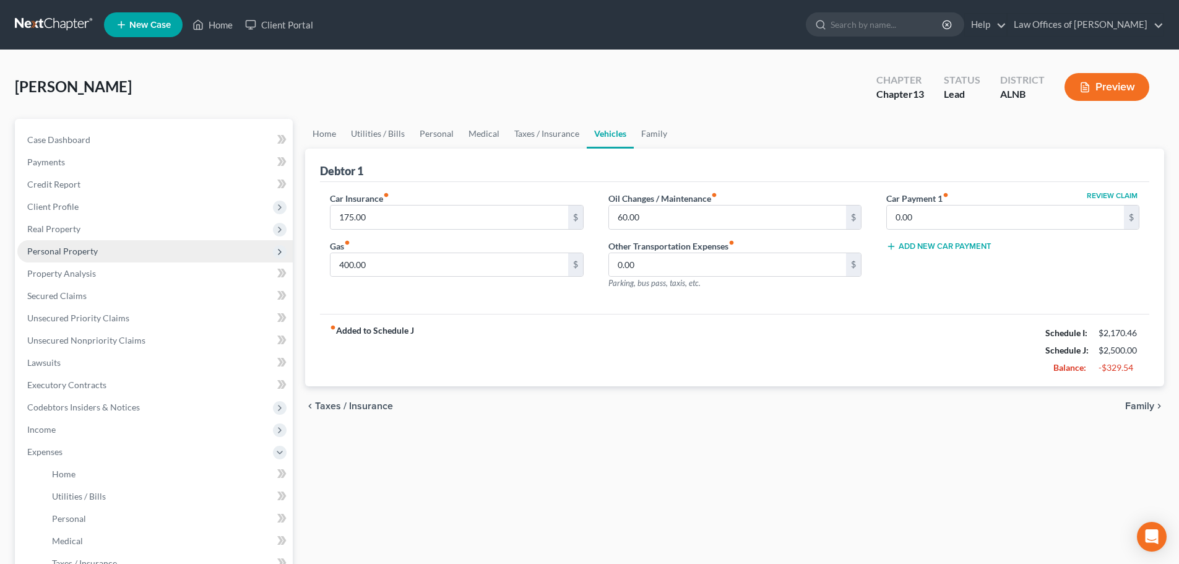
click at [183, 82] on div "[PERSON_NAME] Upgraded Chapter Chapter 13 Status Lead District ALNB Preview" at bounding box center [589, 92] width 1149 height 54
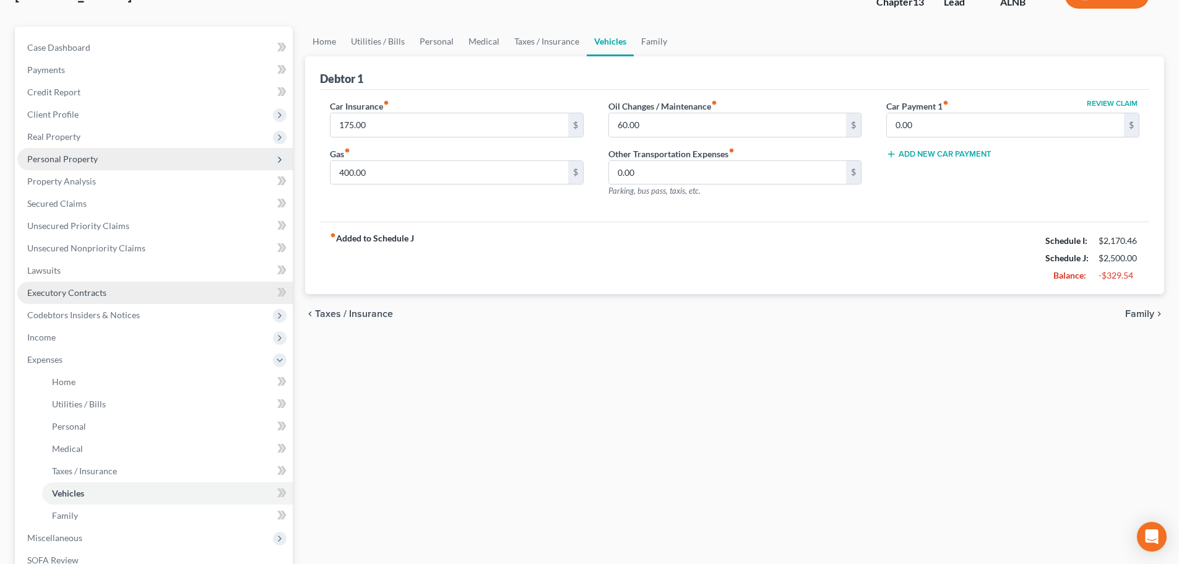
scroll to position [247, 0]
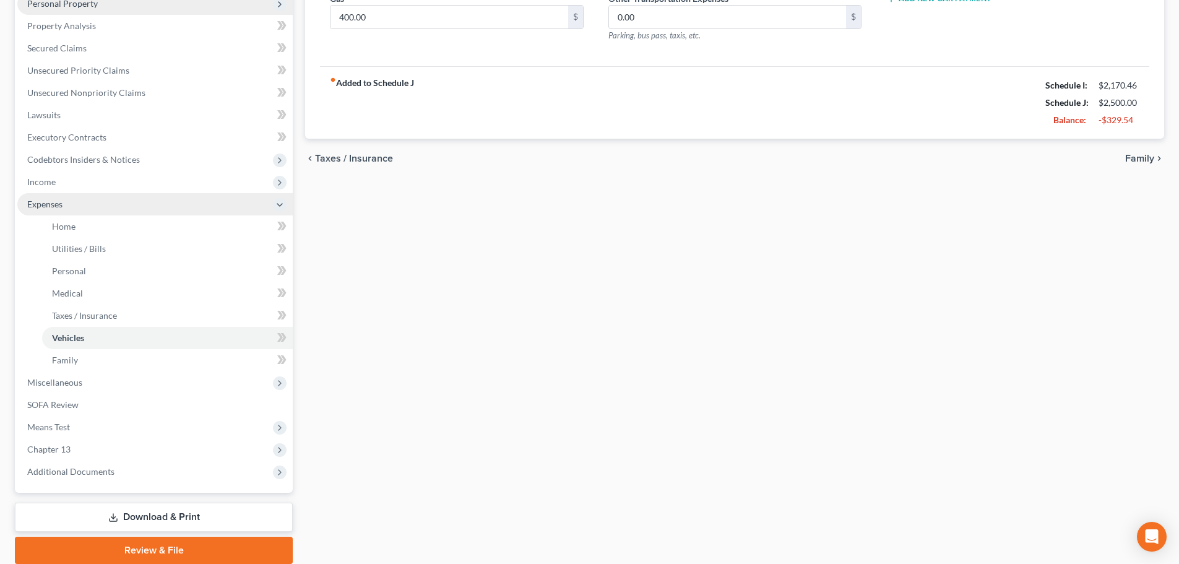
click at [253, 206] on span "Expenses" at bounding box center [154, 204] width 275 height 22
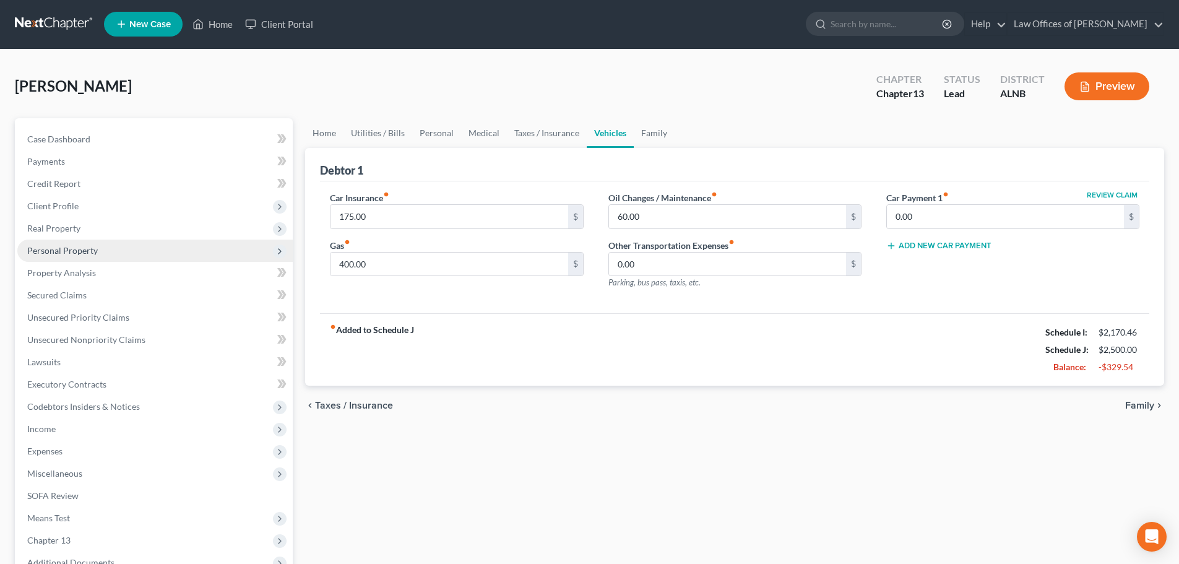
scroll to position [0, 0]
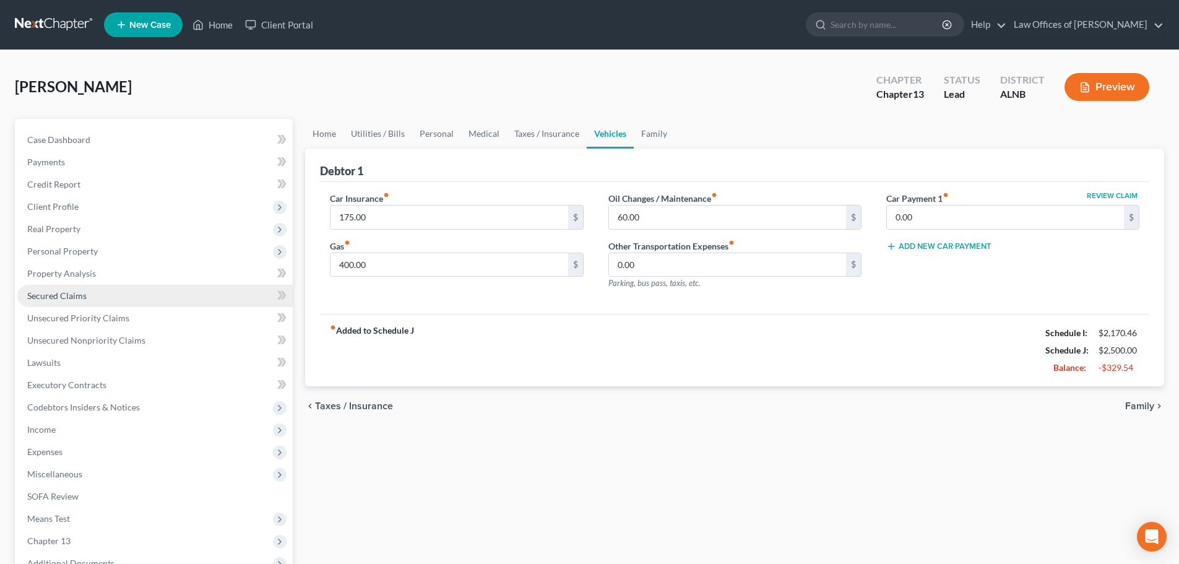
click at [193, 295] on link "Secured Claims" at bounding box center [154, 296] width 275 height 22
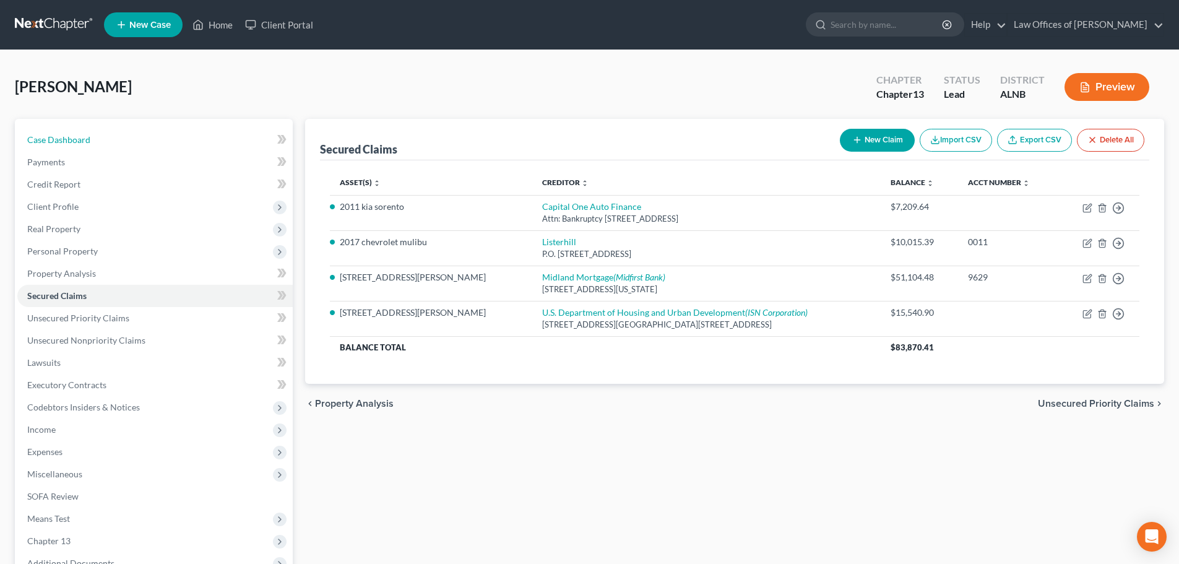
click at [85, 137] on span "Case Dashboard" at bounding box center [58, 139] width 63 height 11
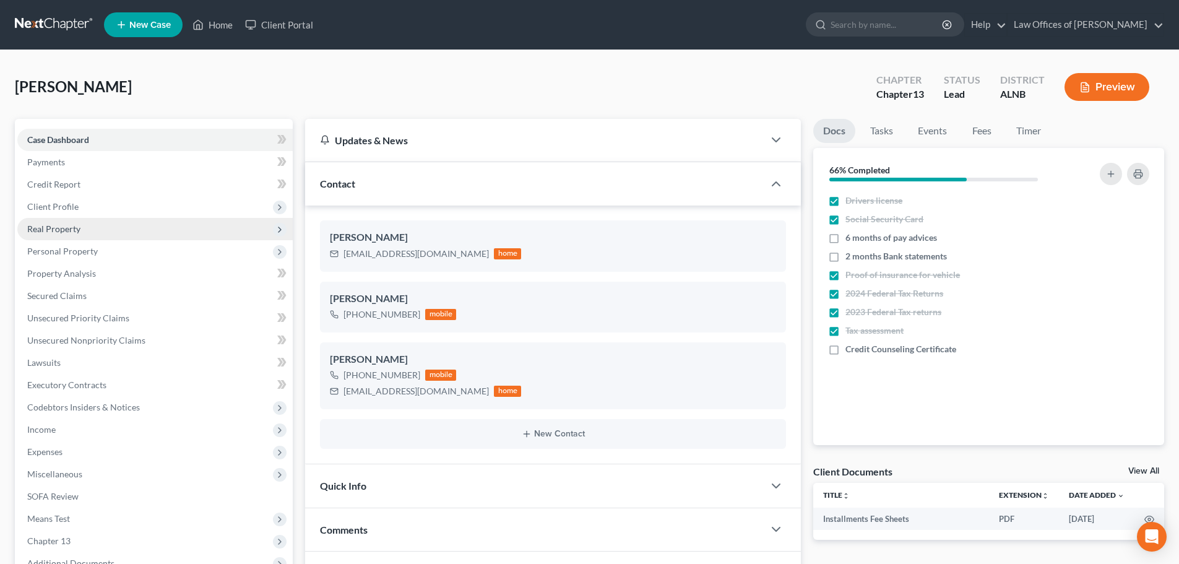
click at [101, 231] on span "Real Property" at bounding box center [154, 229] width 275 height 22
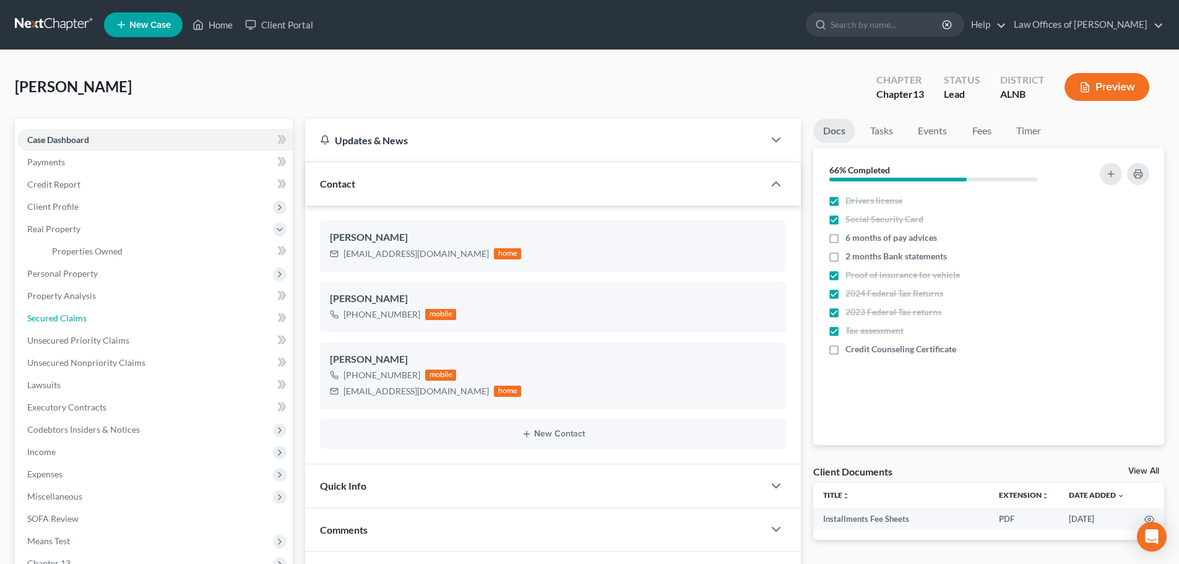
drag, startPoint x: 83, startPoint y: 310, endPoint x: 798, endPoint y: 311, distance: 715.2
click at [84, 309] on link "Secured Claims" at bounding box center [154, 318] width 275 height 22
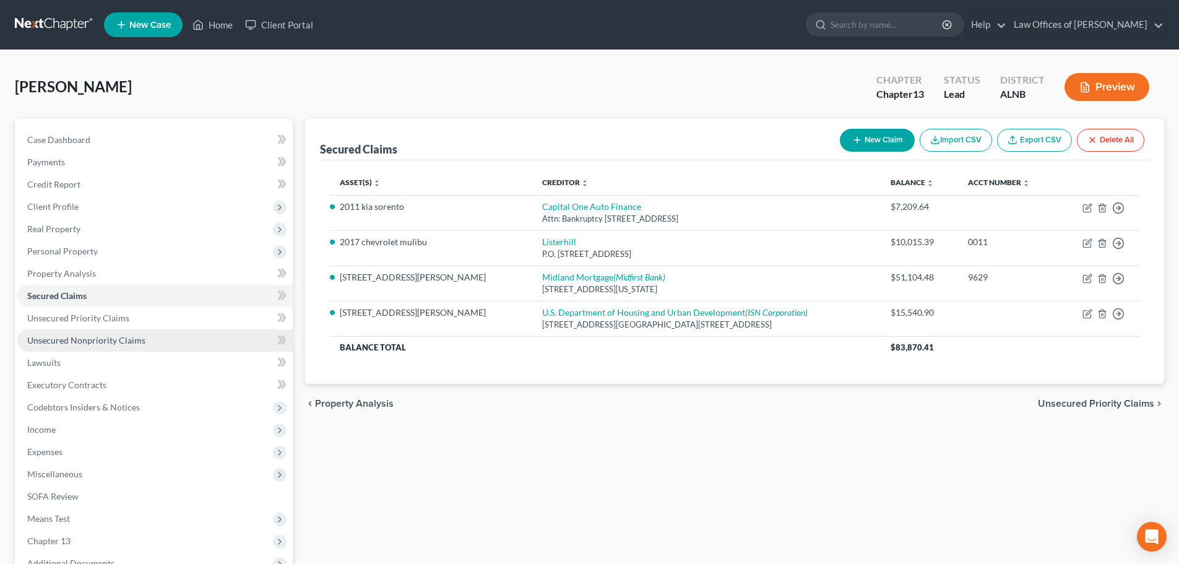
drag, startPoint x: 130, startPoint y: 341, endPoint x: 226, endPoint y: 338, distance: 96.6
click at [130, 341] on span "Unsecured Nonpriority Claims" at bounding box center [86, 340] width 118 height 11
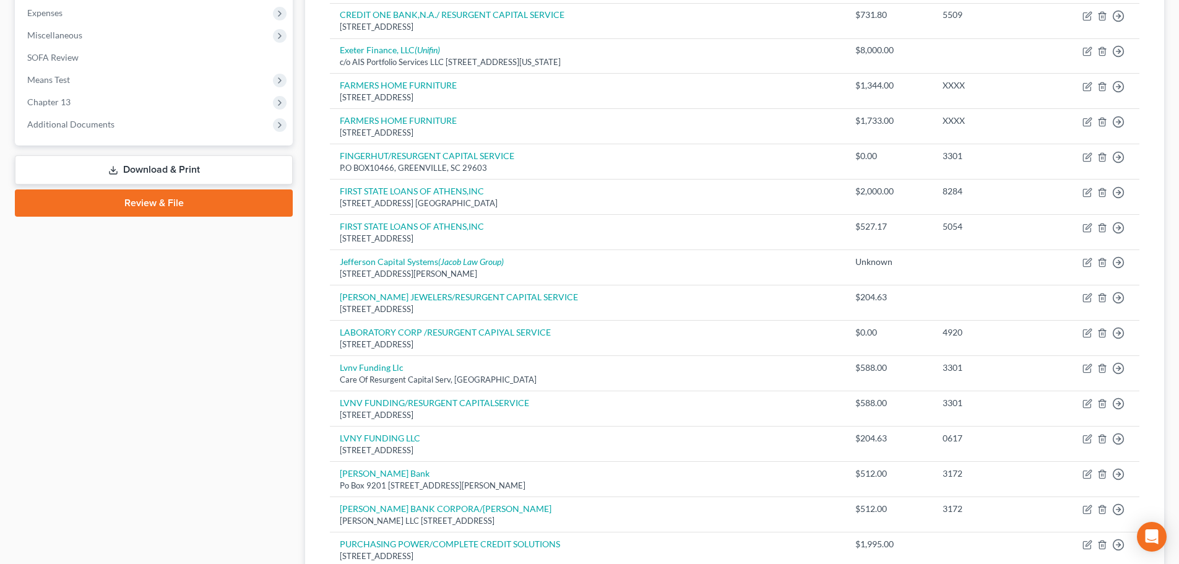
scroll to position [142, 0]
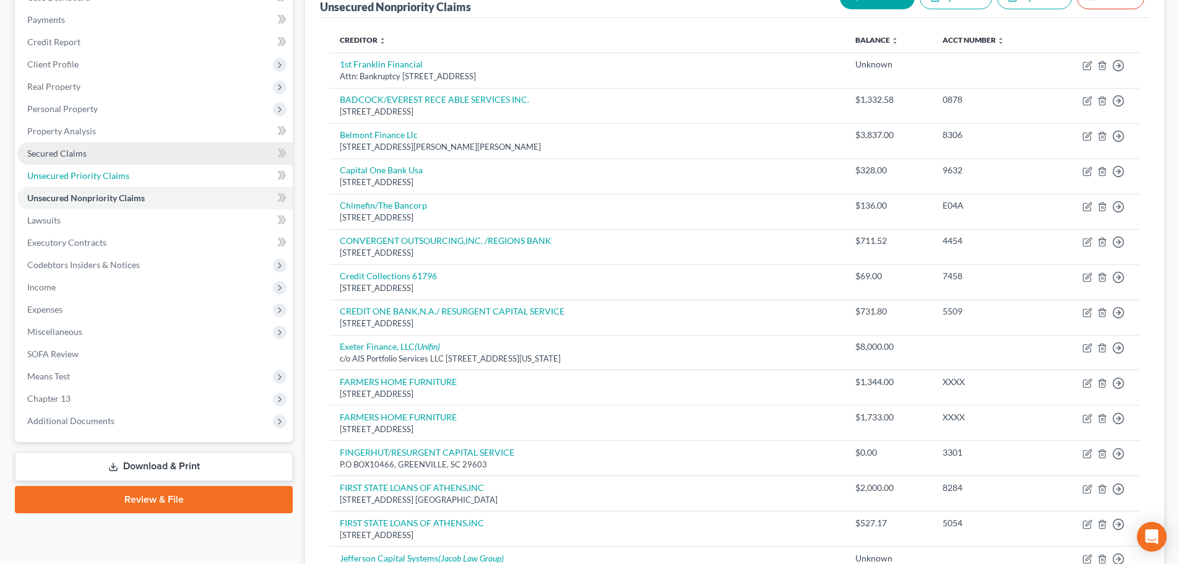
click at [110, 171] on span "Unsecured Priority Claims" at bounding box center [78, 175] width 102 height 11
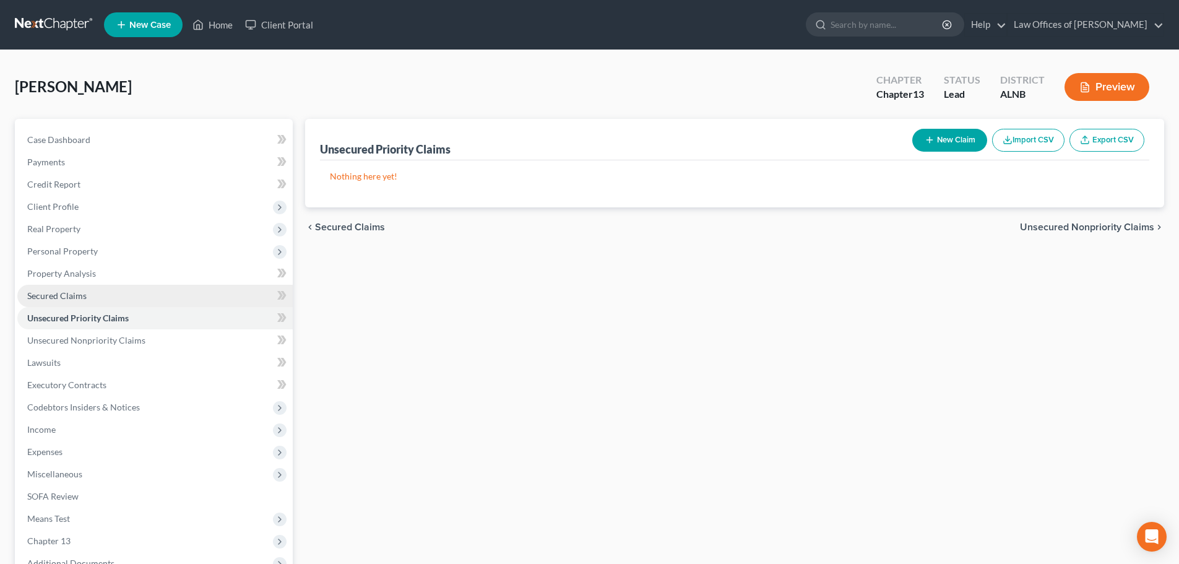
click at [74, 295] on span "Secured Claims" at bounding box center [56, 295] width 59 height 11
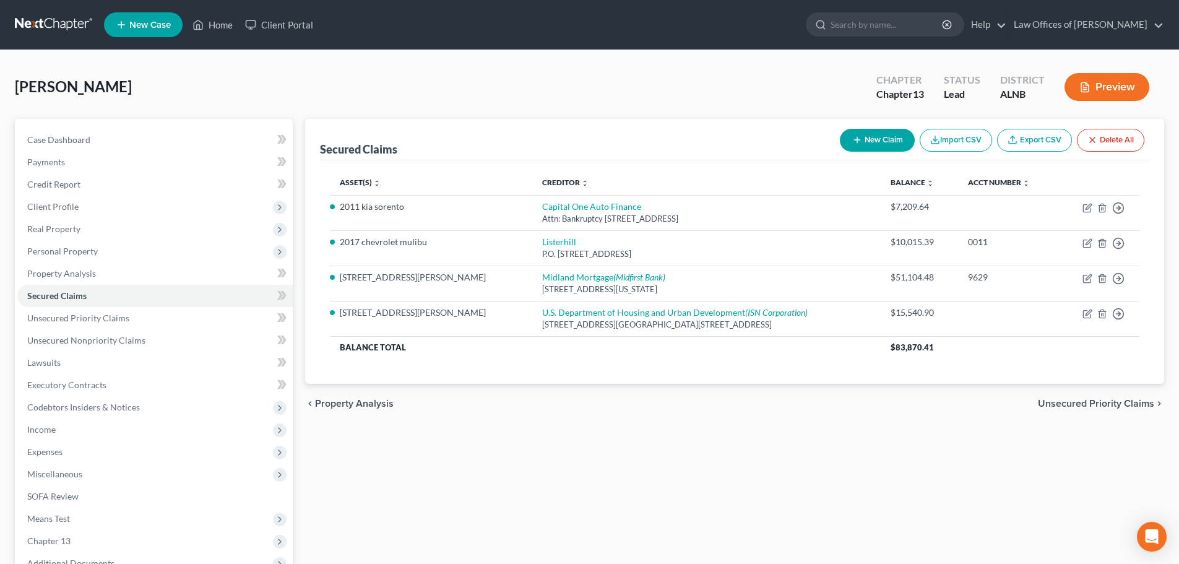
click at [716, 76] on div "[PERSON_NAME] Upgraded Chapter Chapter 13 Status Lead District ALNB Preview" at bounding box center [589, 92] width 1149 height 54
drag, startPoint x: 142, startPoint y: 344, endPoint x: 160, endPoint y: 335, distance: 20.8
click at [142, 344] on span "Unsecured Nonpriority Claims" at bounding box center [86, 340] width 118 height 11
